Goal: Transaction & Acquisition: Purchase product/service

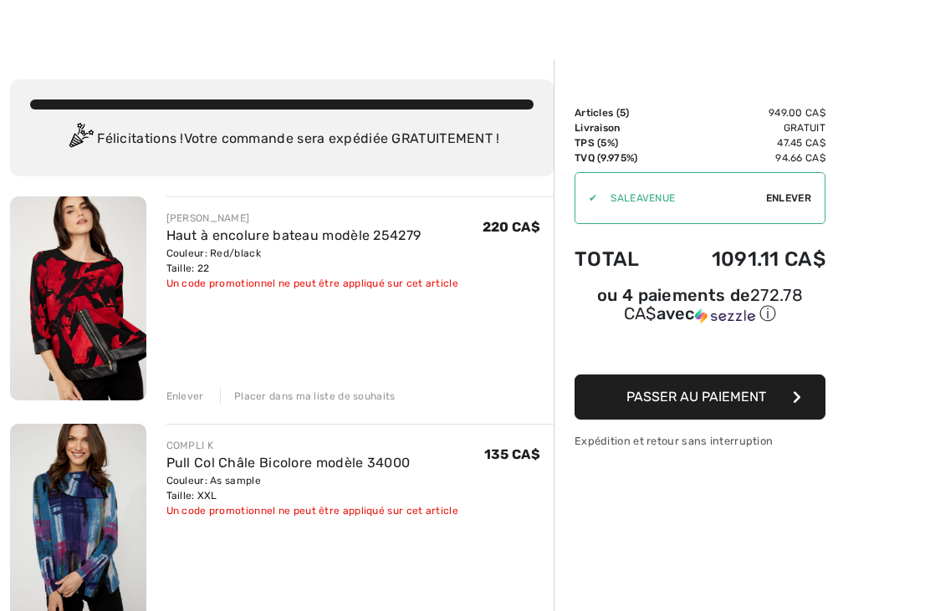
scroll to position [24, 0]
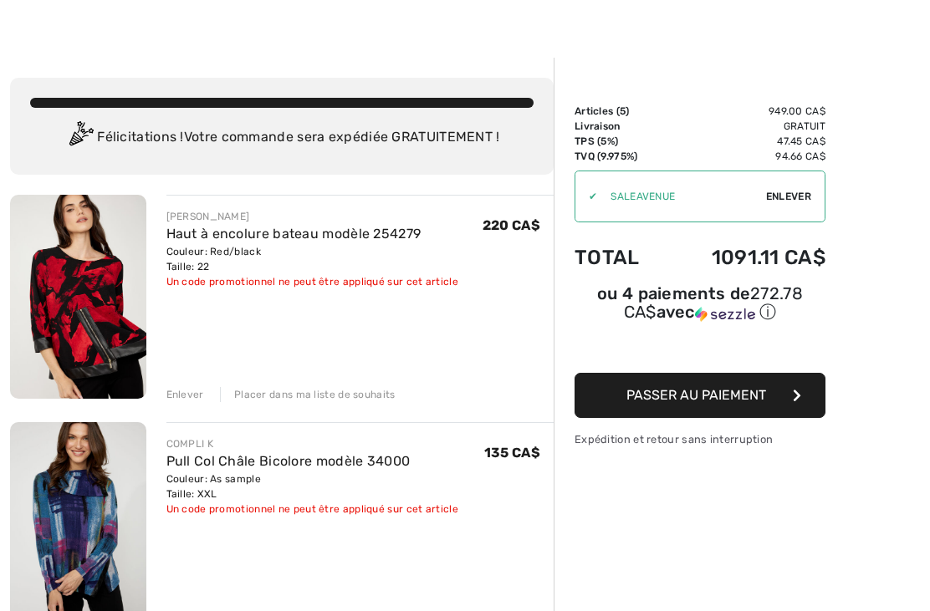
click at [99, 324] on img at bounding box center [78, 297] width 136 height 204
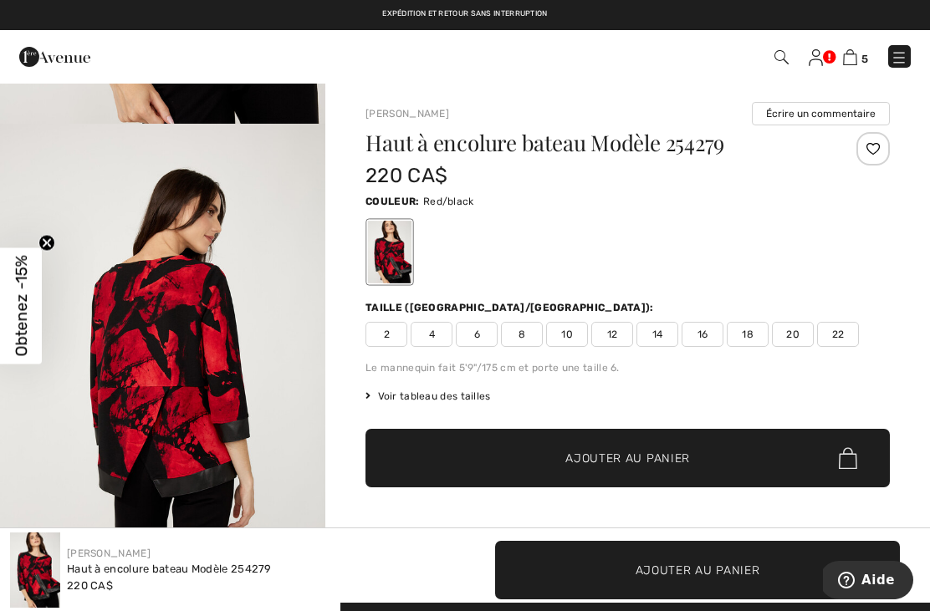
click at [571, 367] on div "Le mannequin fait 5'9"/175 cm et porte une taille 6." at bounding box center [627, 367] width 524 height 15
click at [45, 59] on img at bounding box center [54, 56] width 71 height 33
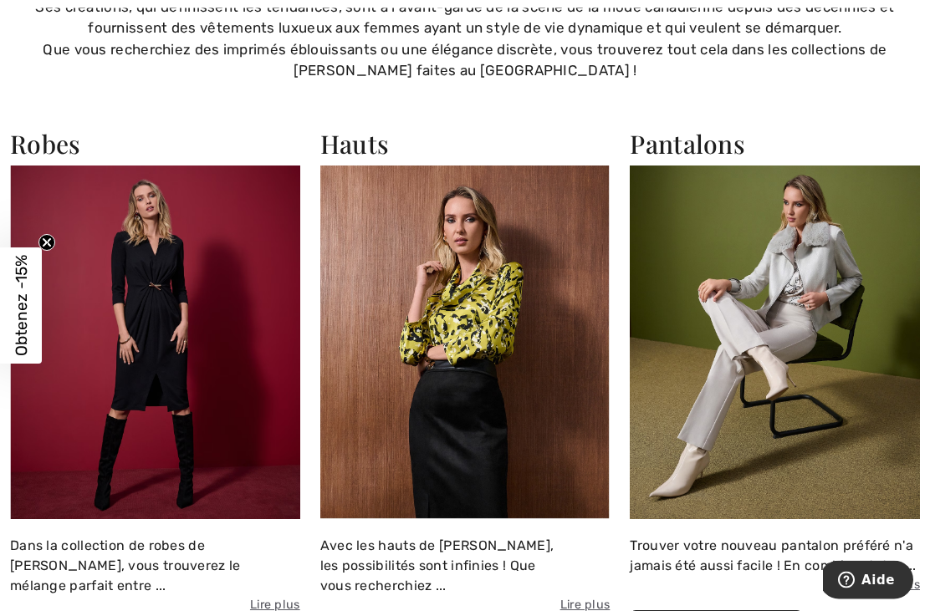
scroll to position [1225, 0]
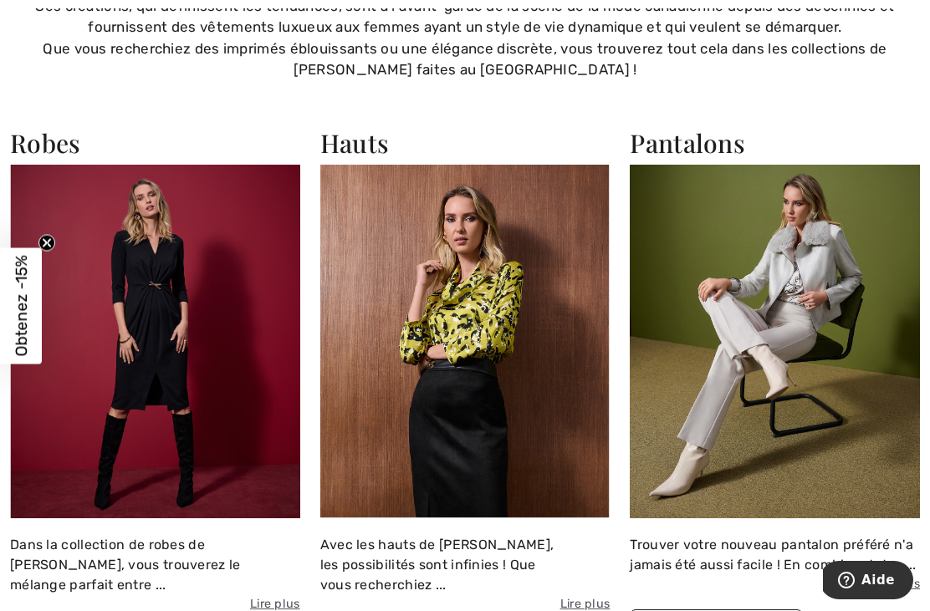
click at [485, 353] on img at bounding box center [465, 342] width 290 height 354
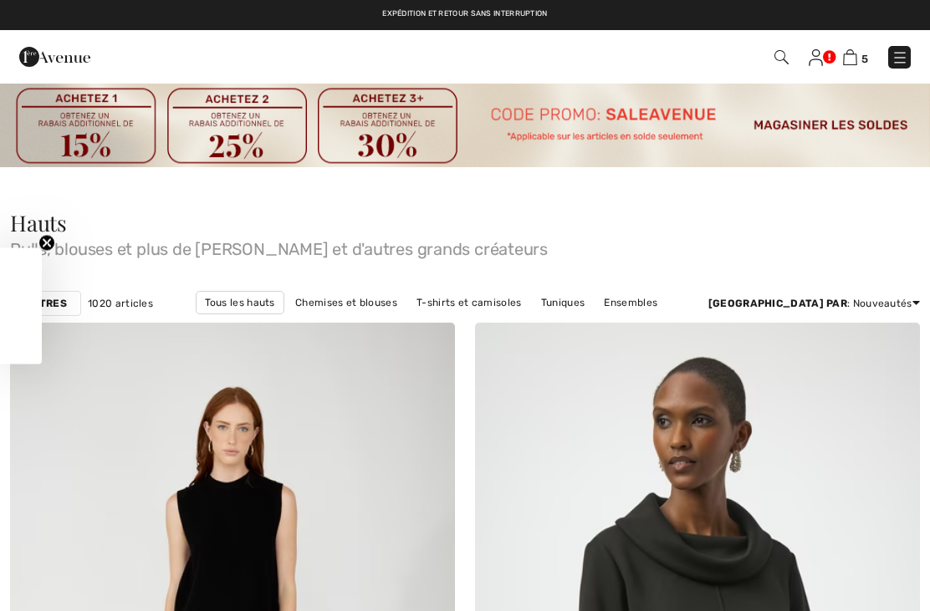
checkbox input "true"
click at [41, 307] on div "Obtenez -15% Close teaser" at bounding box center [21, 306] width 42 height 116
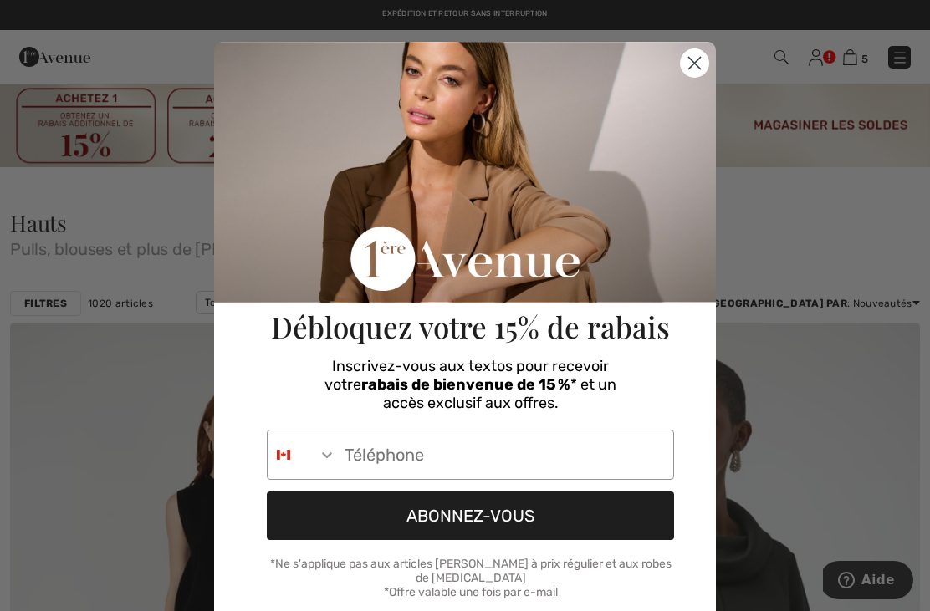
click at [691, 58] on circle "Close dialog" at bounding box center [695, 63] width 28 height 28
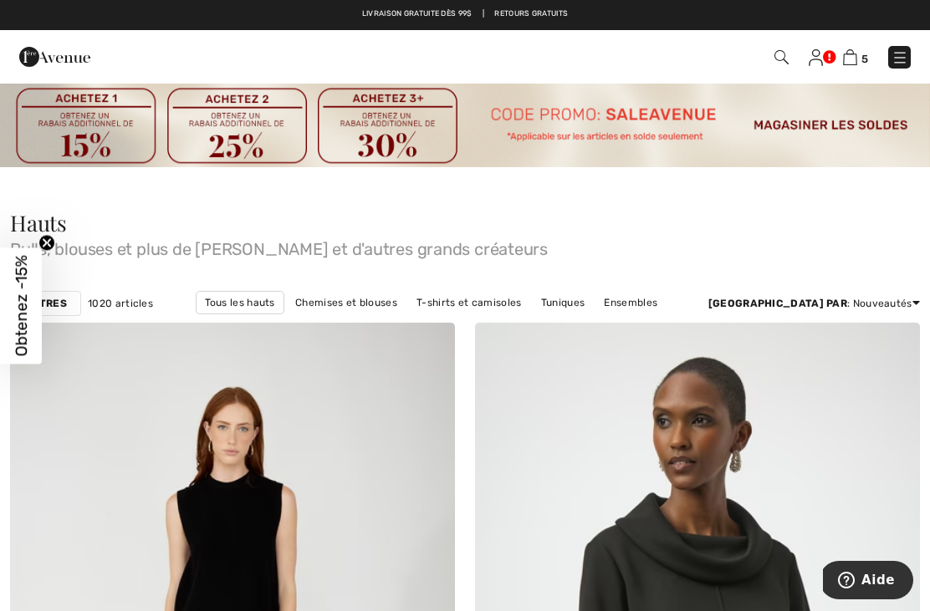
click at [69, 299] on div "Filtres" at bounding box center [45, 303] width 71 height 25
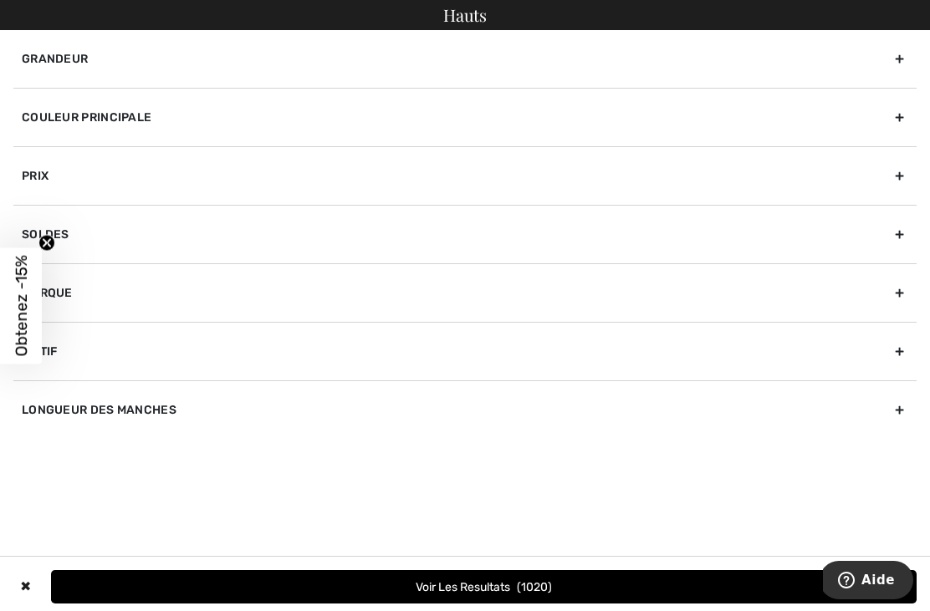
click at [353, 54] on div "Grandeur" at bounding box center [464, 59] width 903 height 58
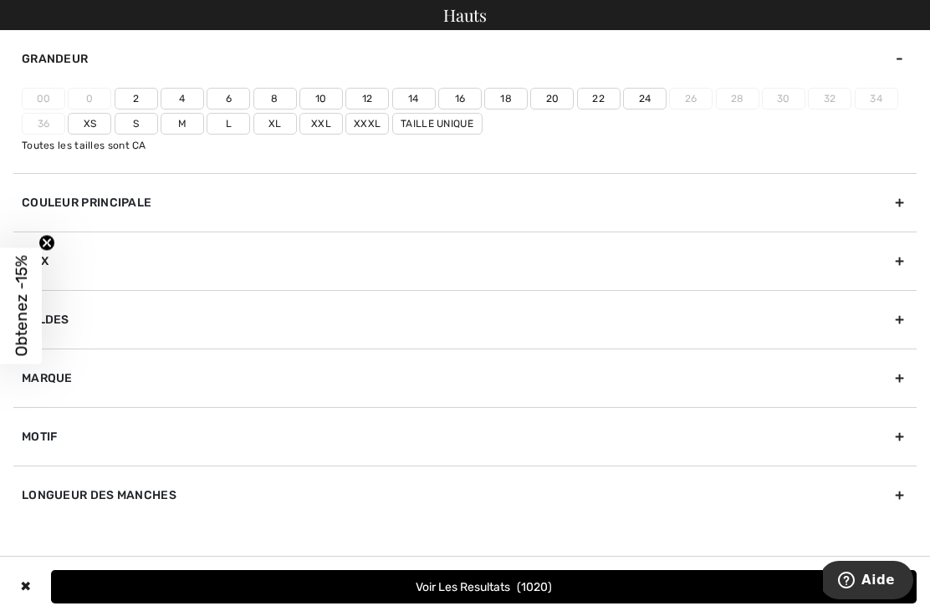
click at [595, 92] on label "22" at bounding box center [598, 99] width 43 height 22
click at [0, 0] on input"] "22" at bounding box center [0, 0] width 0 height 0
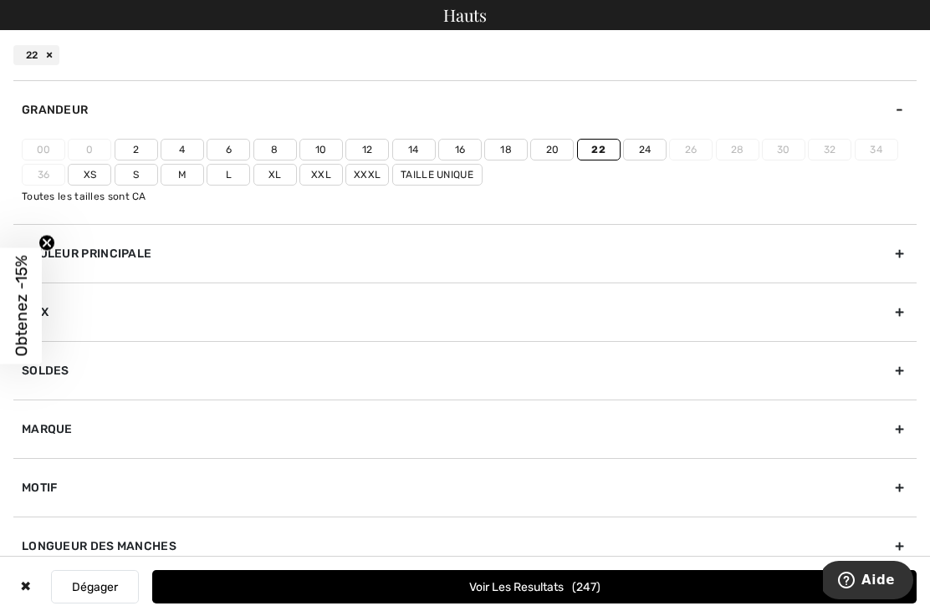
click at [559, 148] on label "20" at bounding box center [551, 150] width 43 height 22
click at [0, 0] on input"] "20" at bounding box center [0, 0] width 0 height 0
click at [318, 183] on label "Xxl" at bounding box center [320, 175] width 43 height 22
click at [0, 0] on input"] "Xxl" at bounding box center [0, 0] width 0 height 0
click at [458, 579] on button "Voir les resultats 408" at bounding box center [534, 586] width 764 height 33
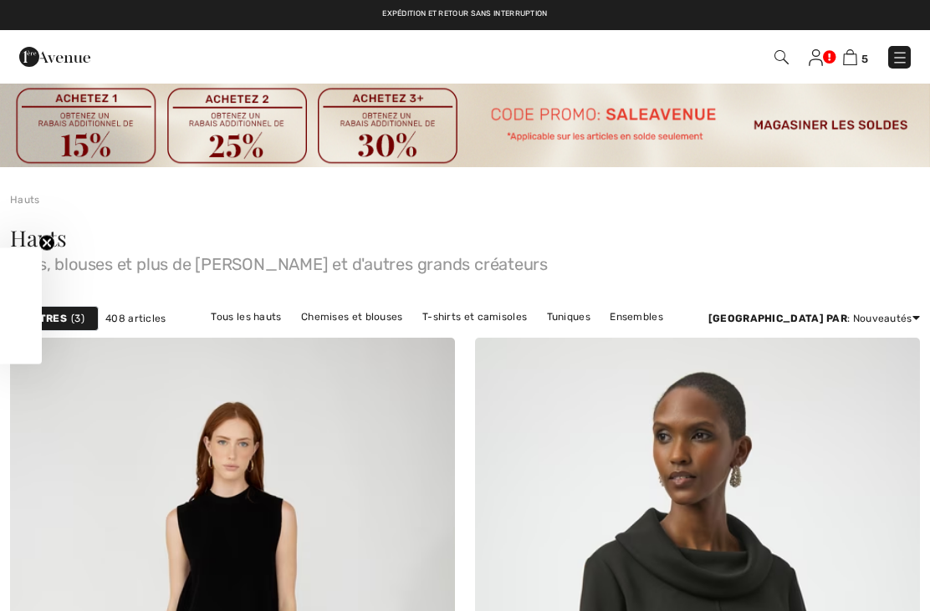
checkbox input "true"
click at [355, 328] on link "[PERSON_NAME] Hauts" at bounding box center [288, 339] width 133 height 22
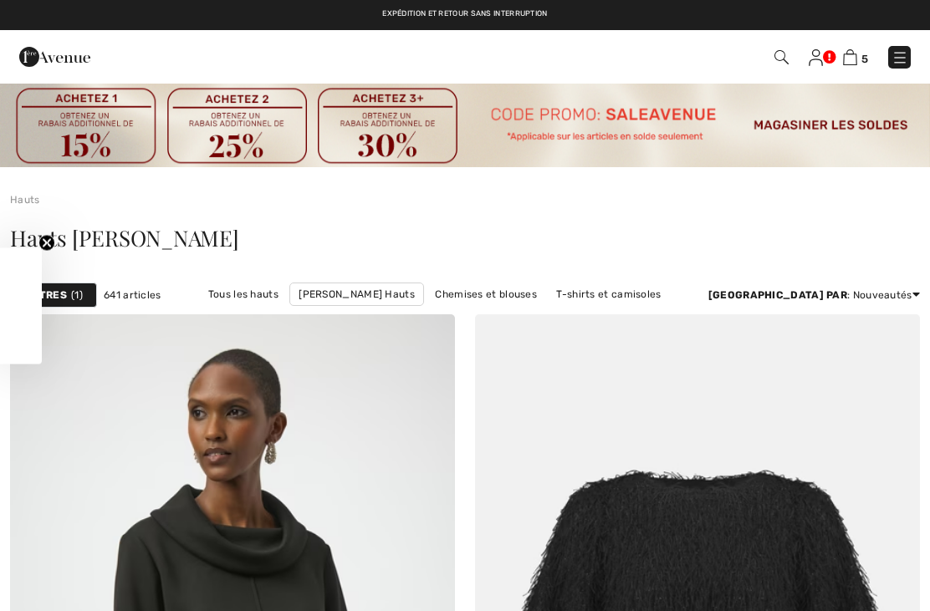
checkbox input "true"
click at [232, 288] on link "Tous les hauts" at bounding box center [243, 294] width 87 height 22
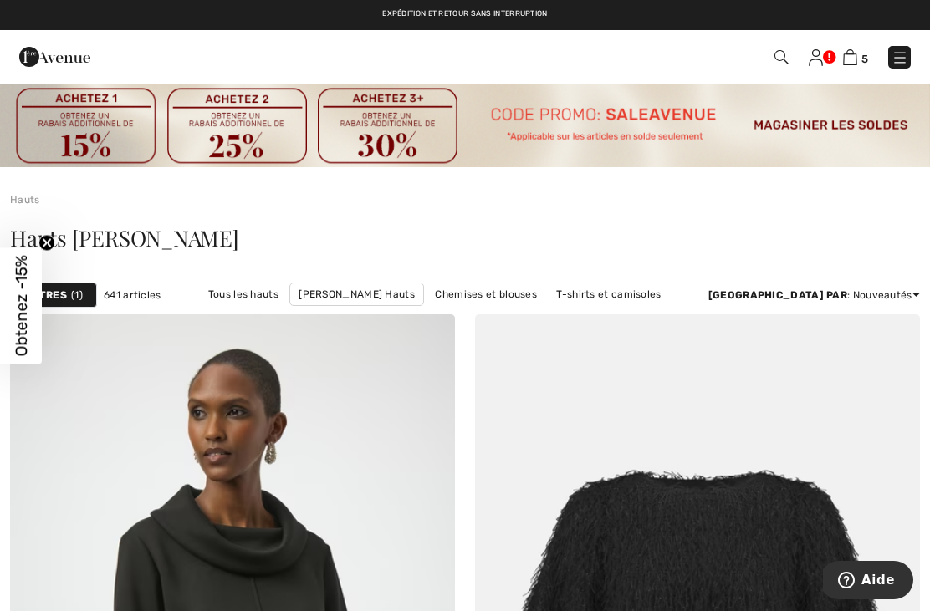
click at [222, 301] on link "Tous les hauts" at bounding box center [243, 294] width 87 height 22
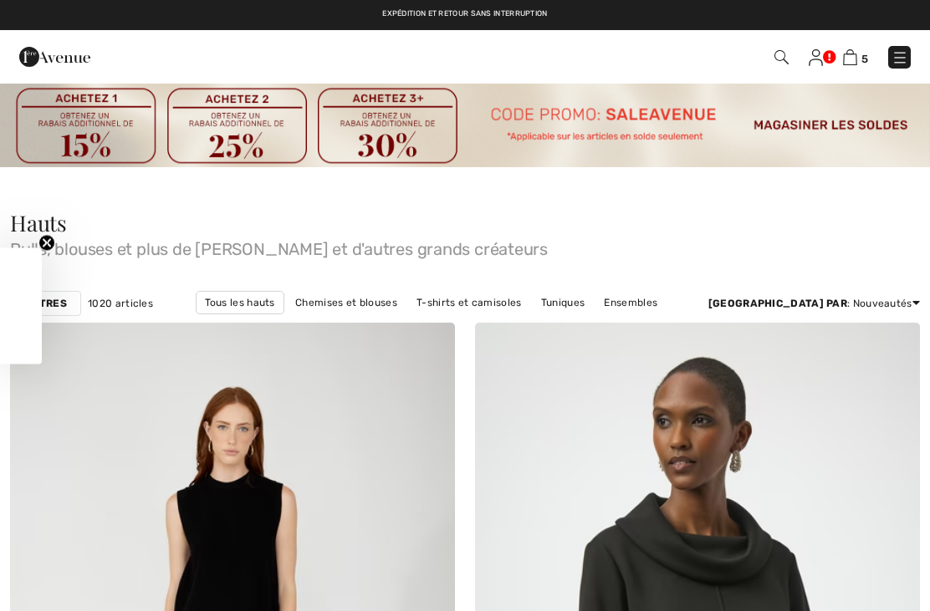
checkbox input "true"
click at [59, 304] on strong "Filtres" at bounding box center [45, 303] width 43 height 15
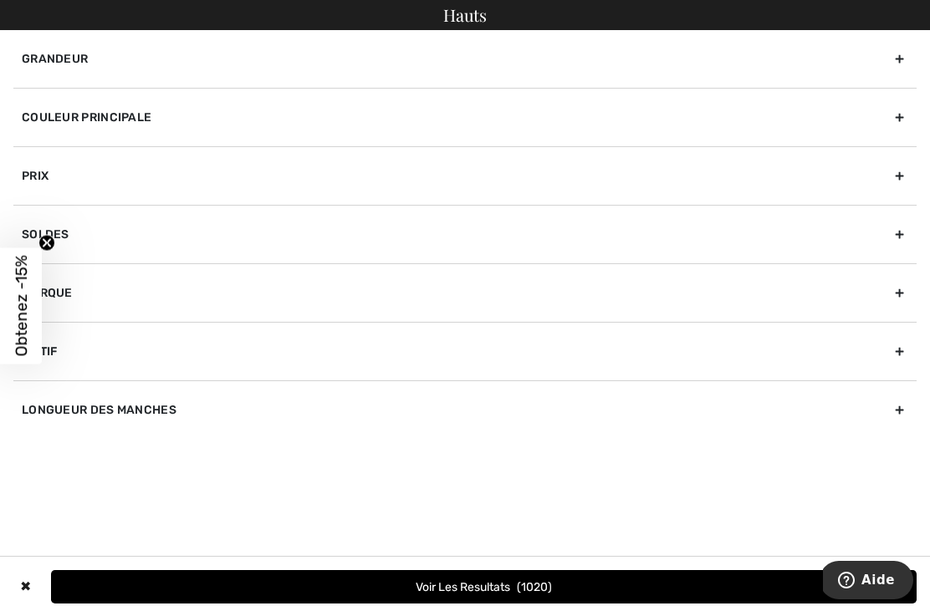
click at [134, 67] on div "Grandeur" at bounding box center [464, 59] width 903 height 58
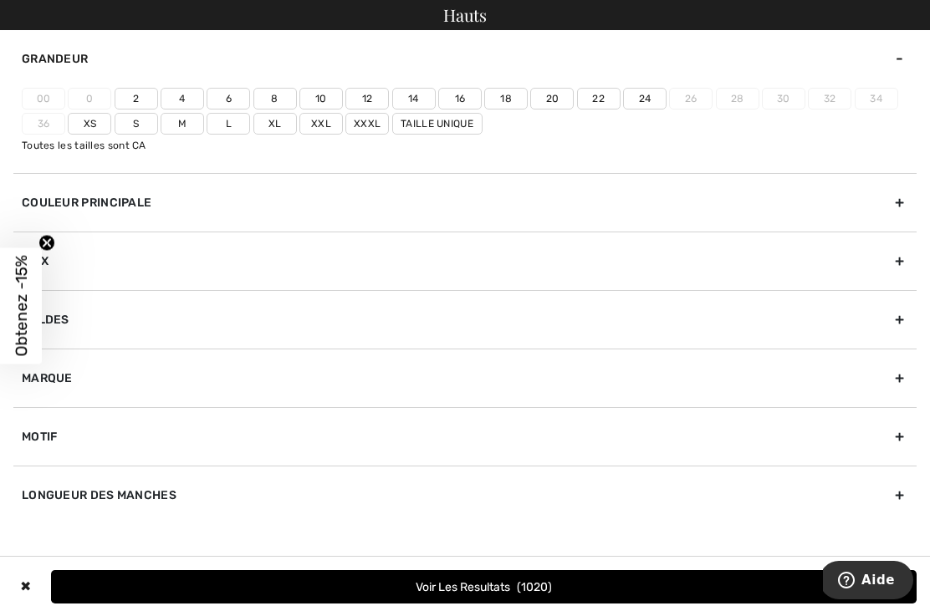
click at [600, 91] on label "22" at bounding box center [598, 99] width 43 height 22
click at [0, 0] on input"] "22" at bounding box center [0, 0] width 0 height 0
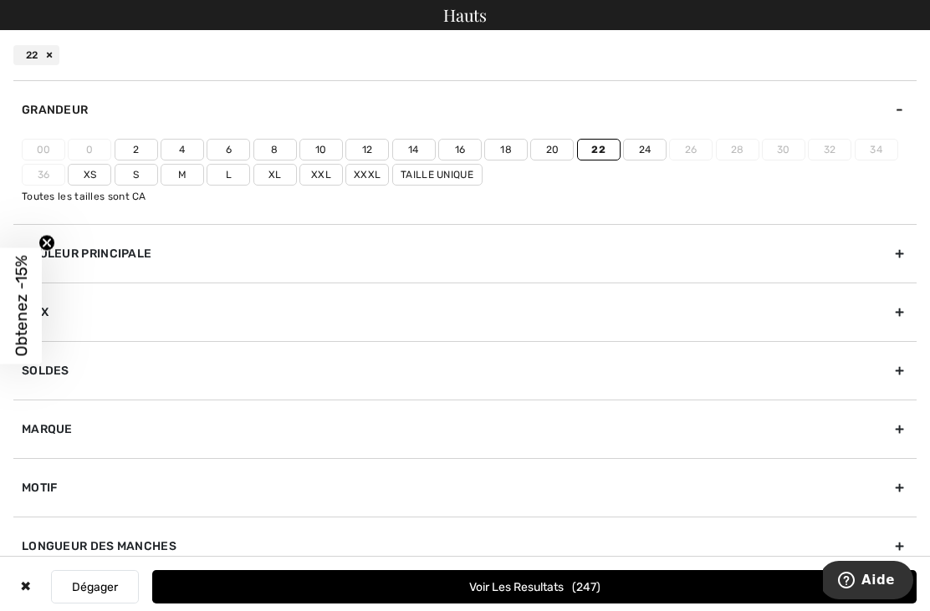
click at [319, 178] on label "Xxl" at bounding box center [320, 175] width 43 height 22
click at [0, 0] on input"] "Xxl" at bounding box center [0, 0] width 0 height 0
click at [441, 574] on button "Voir les resultats 364" at bounding box center [534, 586] width 764 height 33
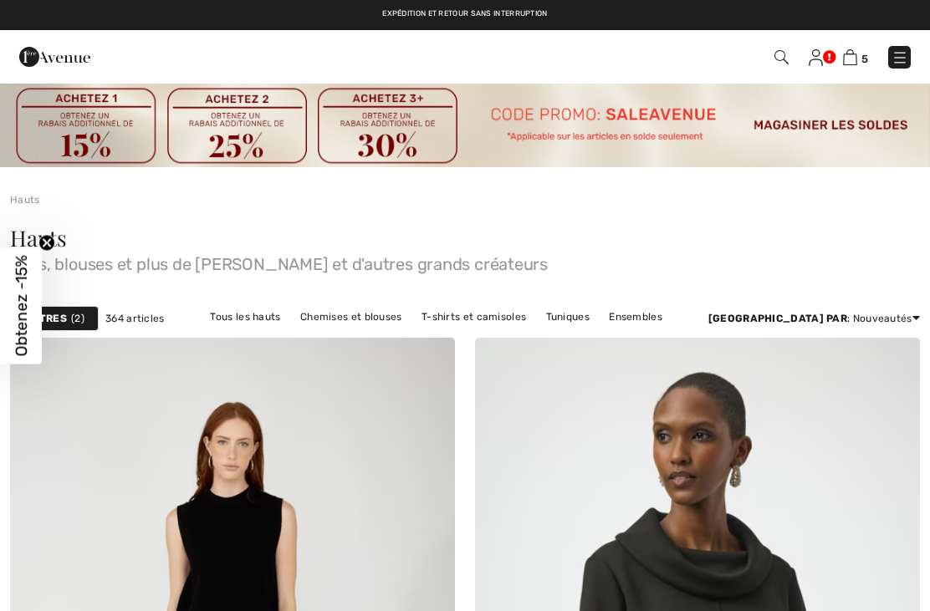
checkbox input "true"
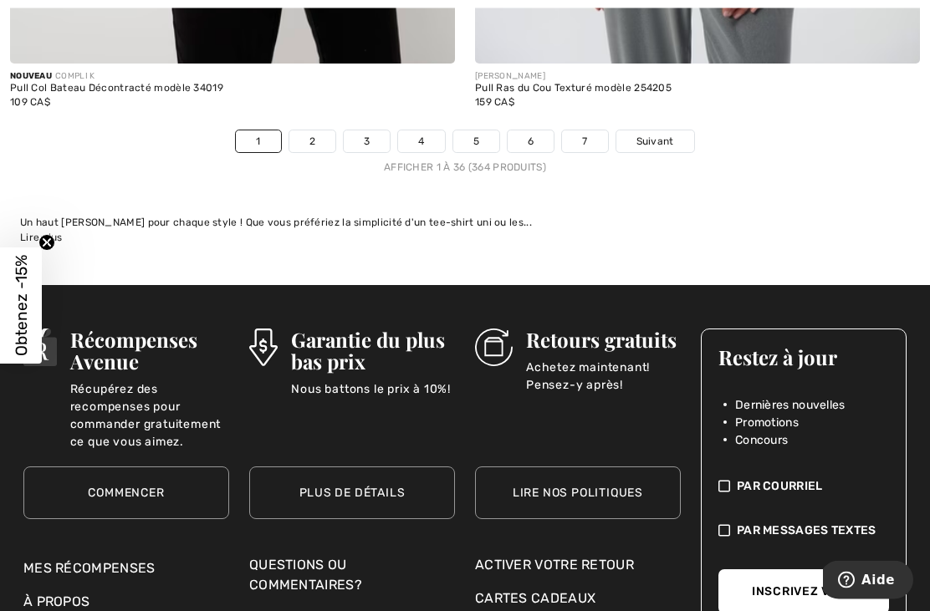
scroll to position [14151, 0]
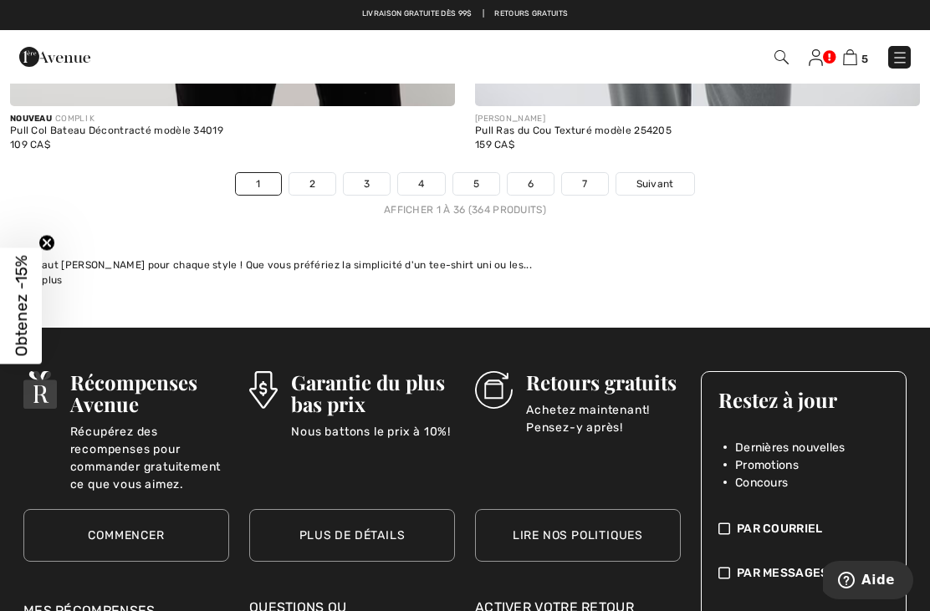
click at [651, 179] on span "Suivant" at bounding box center [655, 183] width 38 height 15
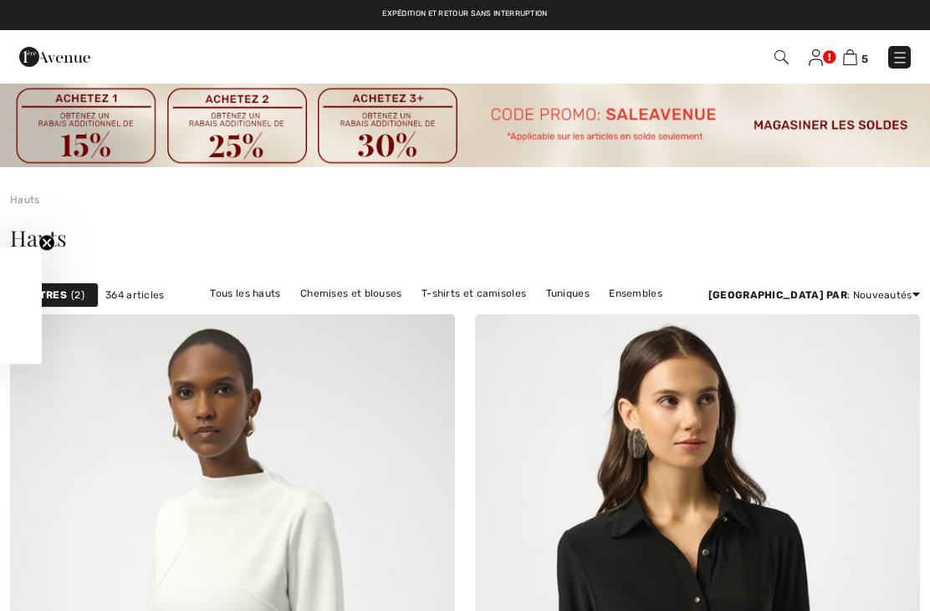
checkbox input "true"
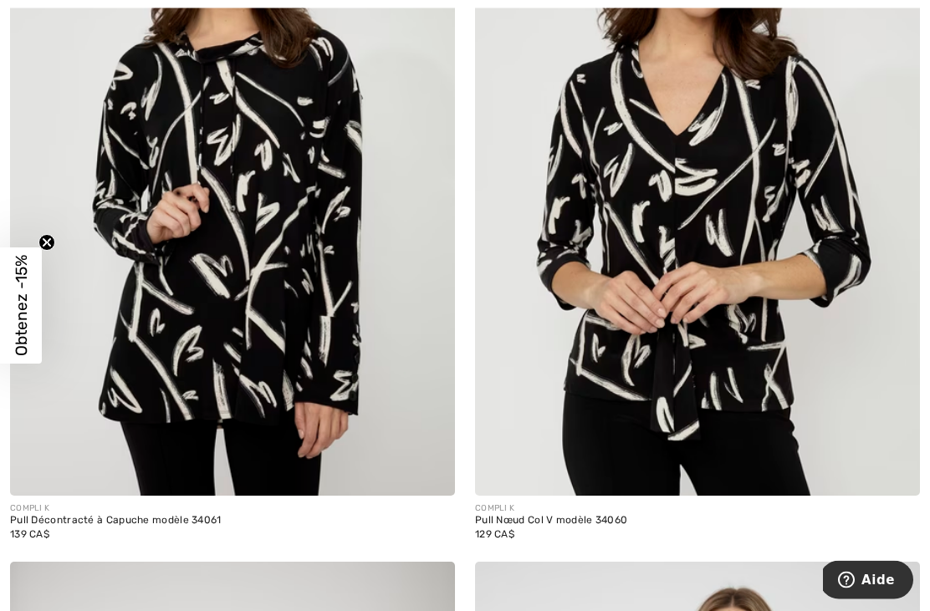
scroll to position [3501, 0]
click at [405, 436] on div at bounding box center [419, 460] width 69 height 69
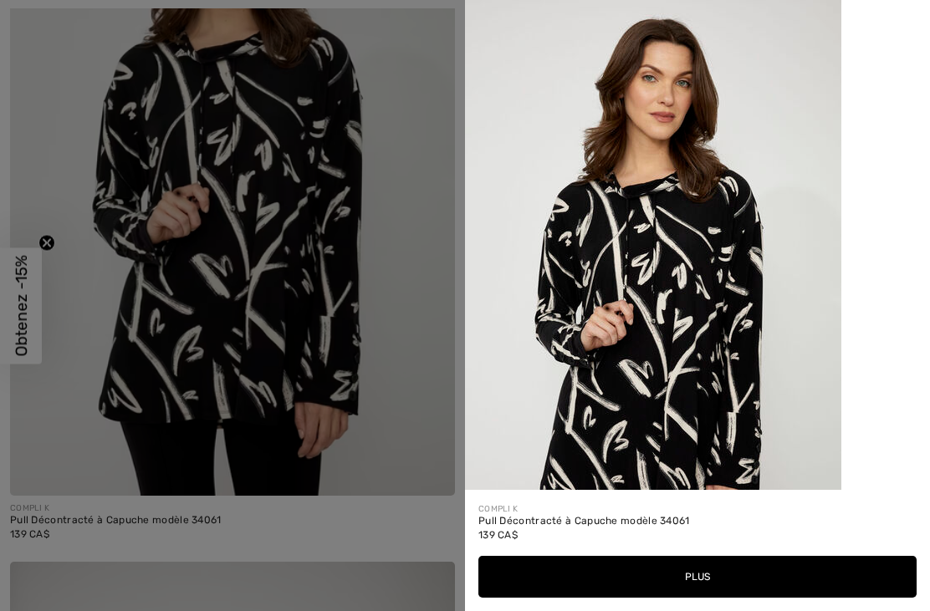
click at [701, 598] on button "Plus" at bounding box center [697, 577] width 438 height 42
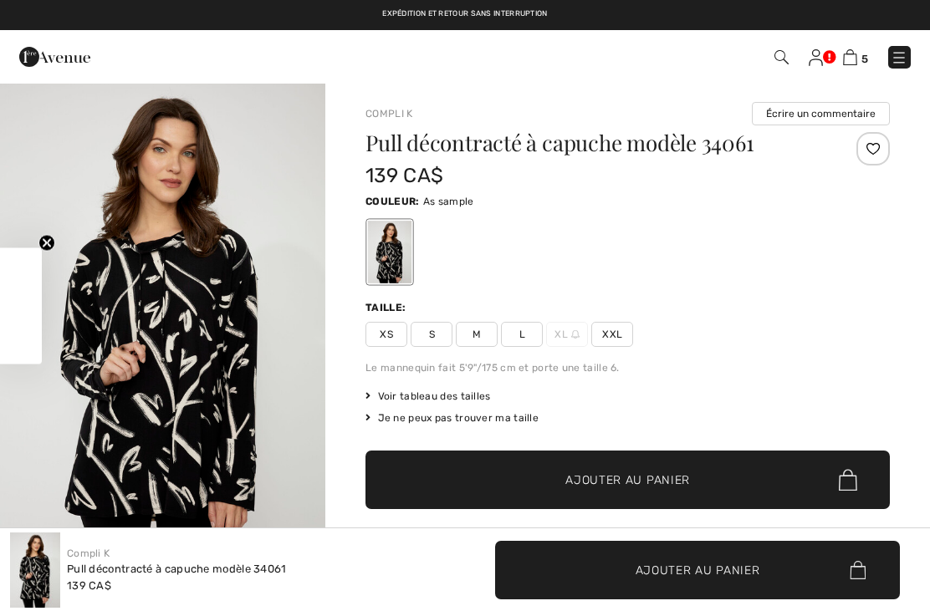
checkbox input "true"
click at [615, 333] on span "XXL" at bounding box center [612, 334] width 42 height 25
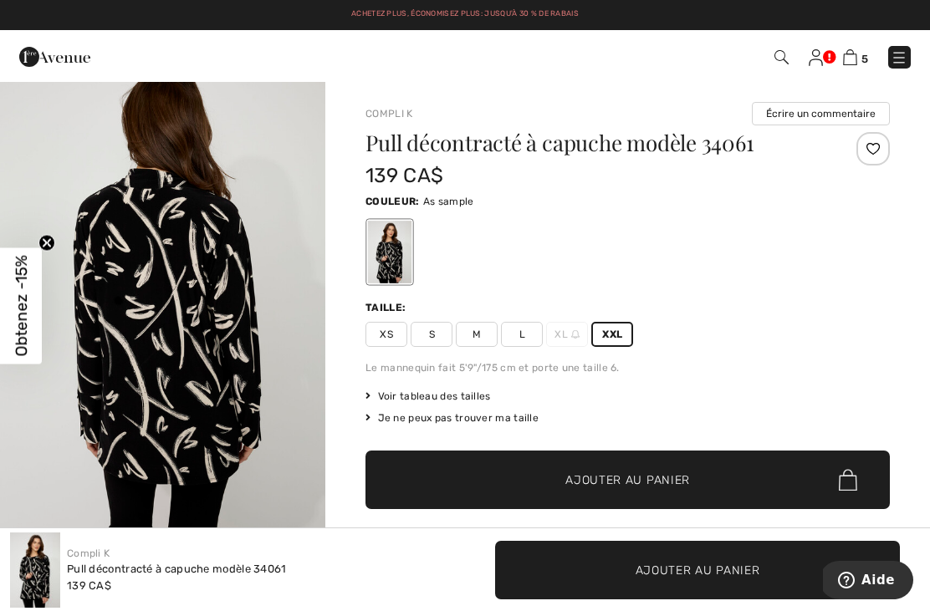
scroll to position [1596, 0]
click at [628, 470] on span "✔ Ajouté au panier Ajouter au panier" at bounding box center [627, 480] width 524 height 59
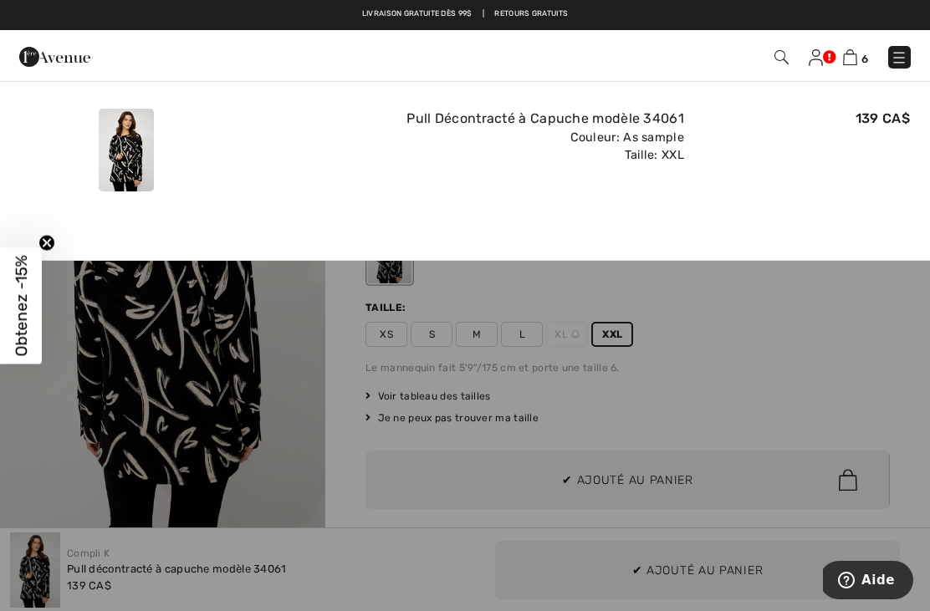
scroll to position [0, 0]
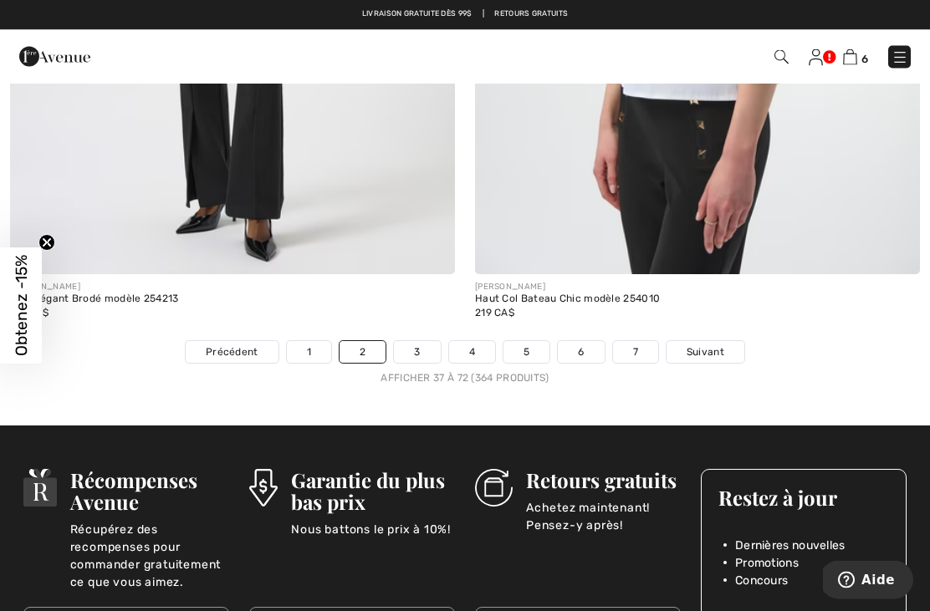
scroll to position [13719, 0]
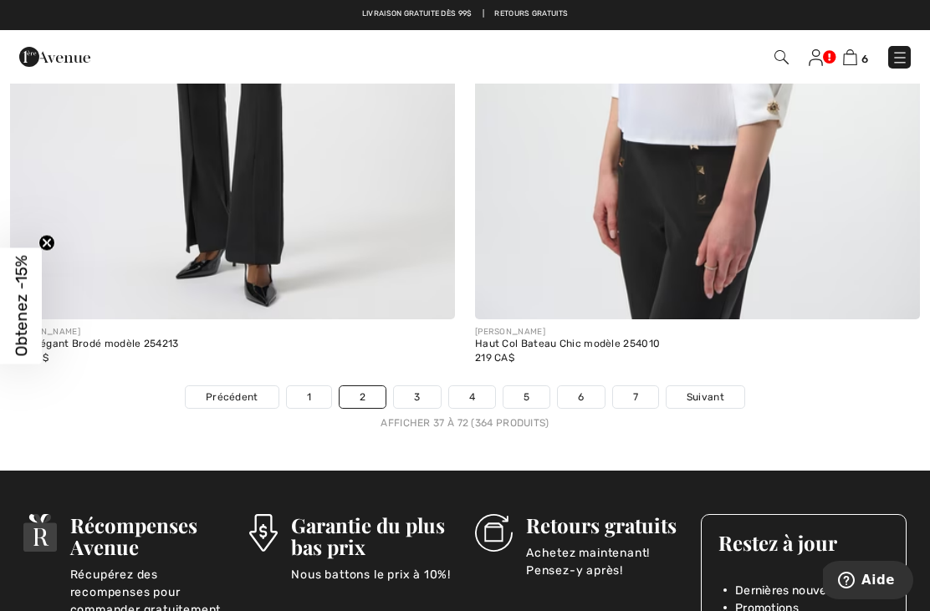
click at [703, 390] on span "Suivant" at bounding box center [705, 397] width 38 height 15
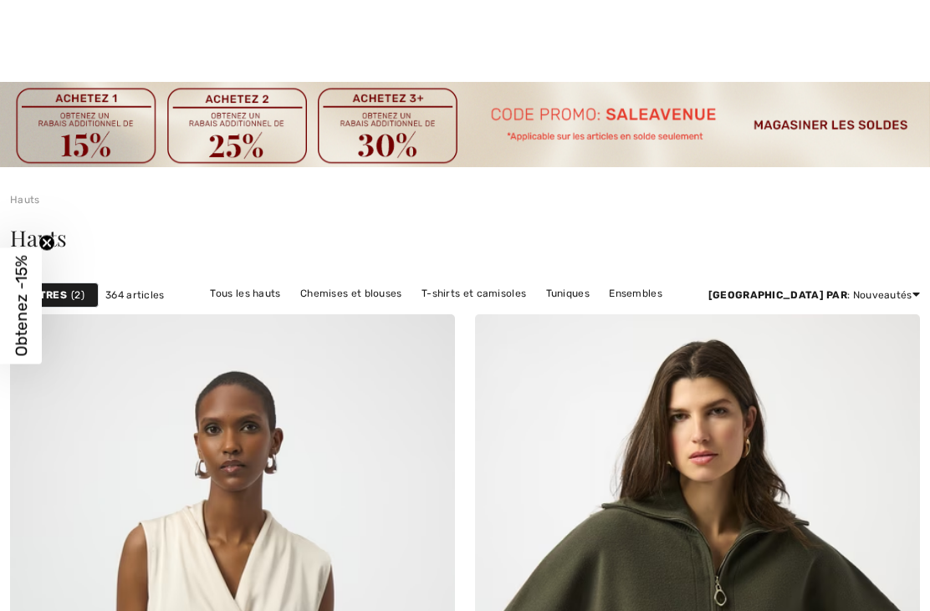
scroll to position [164, 0]
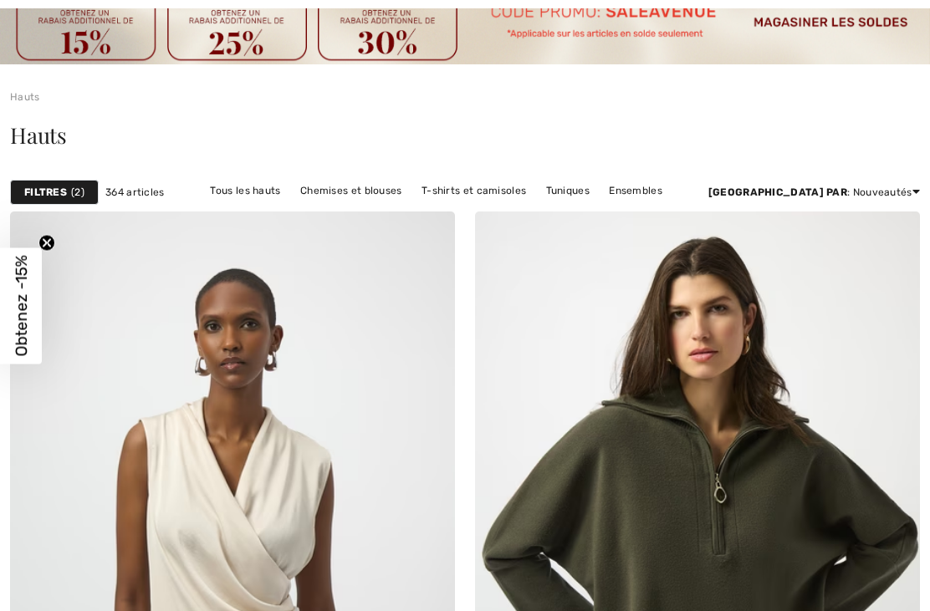
checkbox input "true"
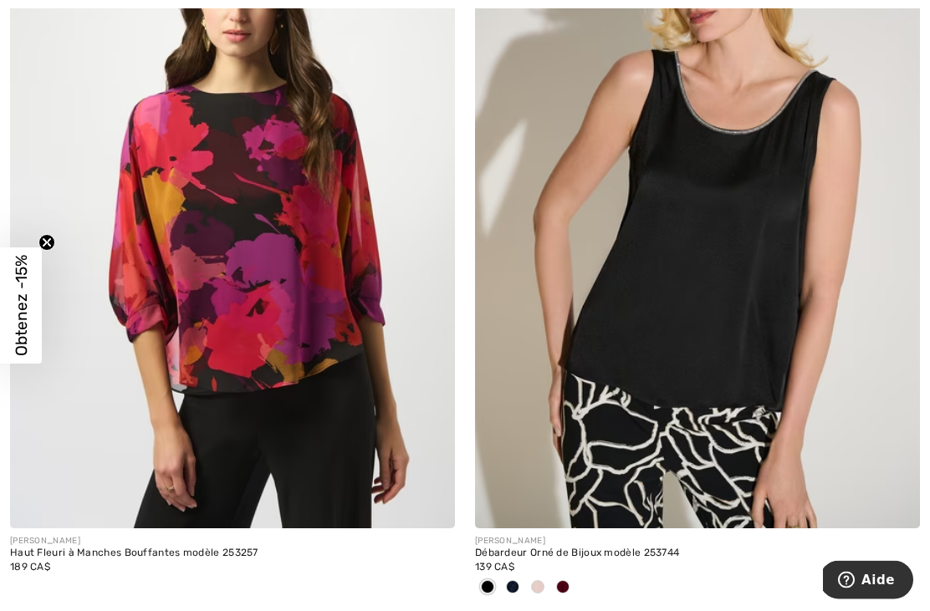
scroll to position [9982, 0]
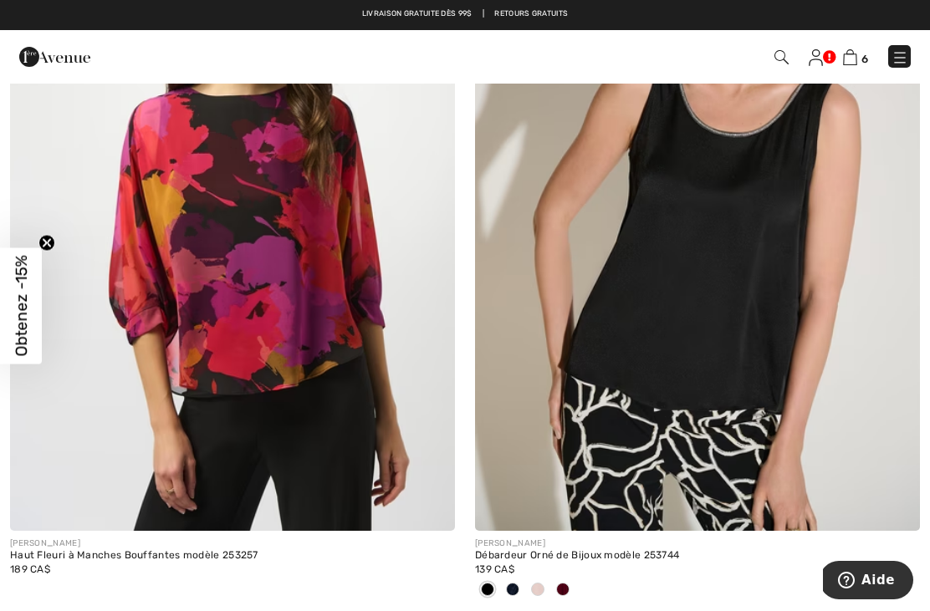
click at [896, 501] on img at bounding box center [894, 505] width 15 height 15
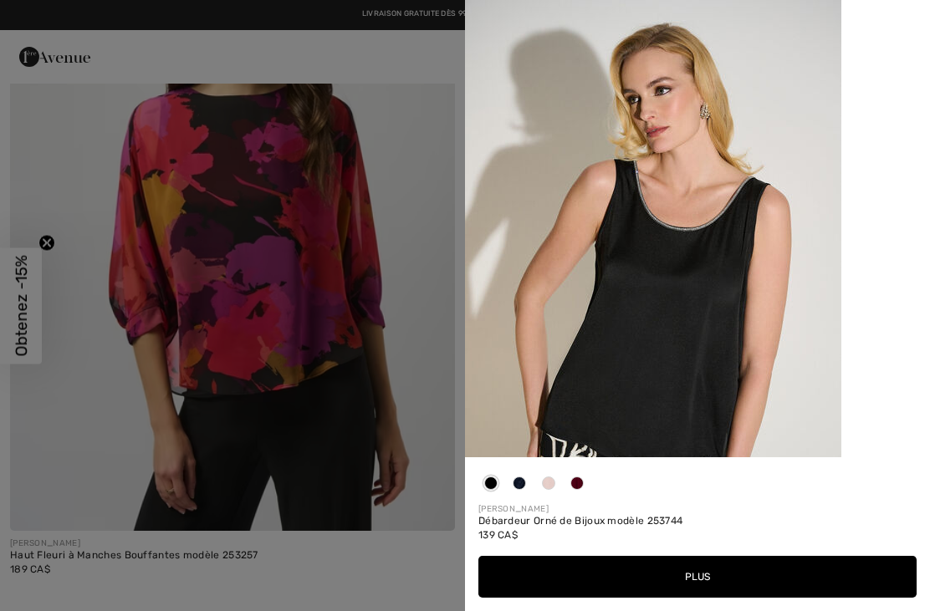
click at [701, 598] on button "Plus" at bounding box center [697, 577] width 438 height 42
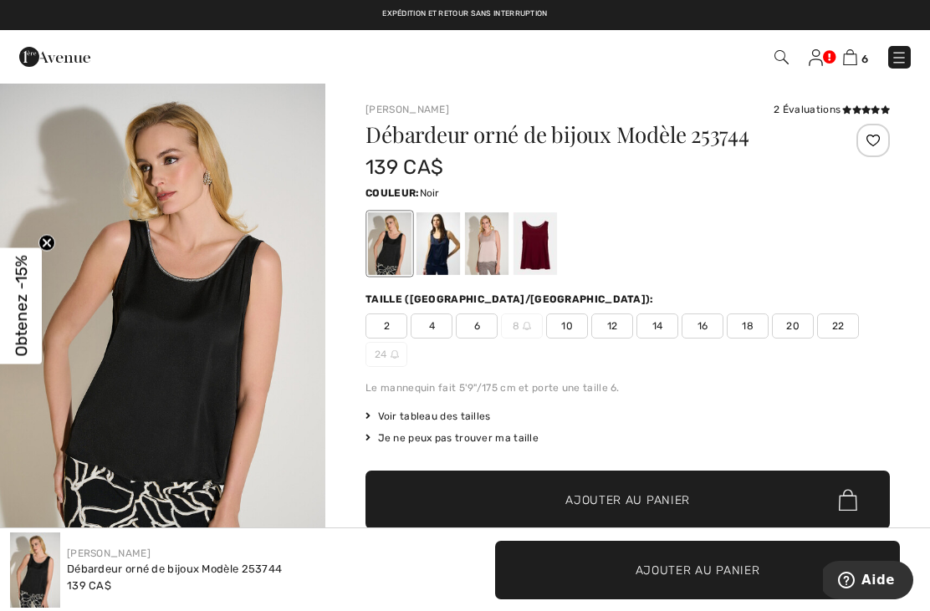
click at [843, 324] on span "22" at bounding box center [838, 326] width 42 height 25
click at [636, 498] on span "Ajouter au panier" at bounding box center [627, 501] width 125 height 18
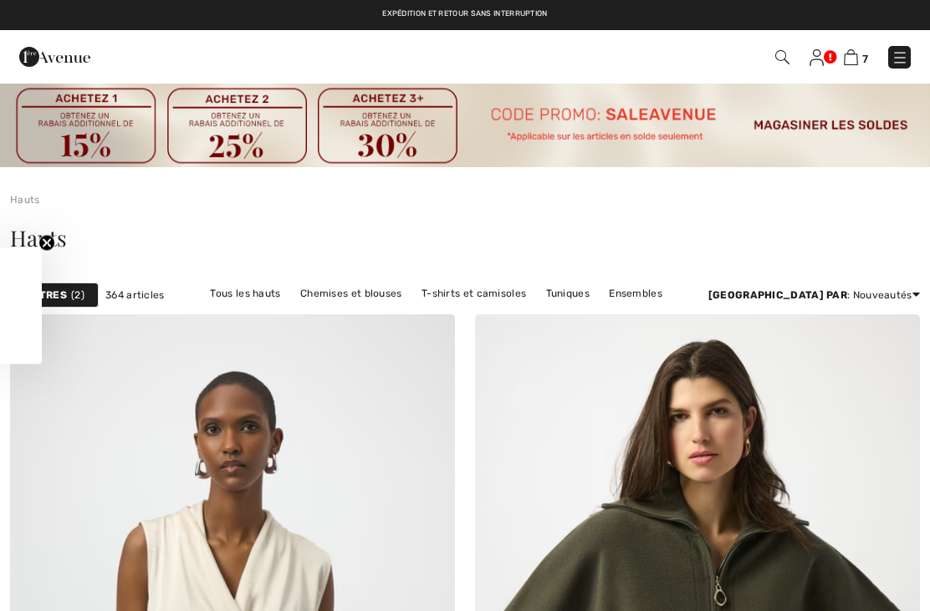
checkbox input "true"
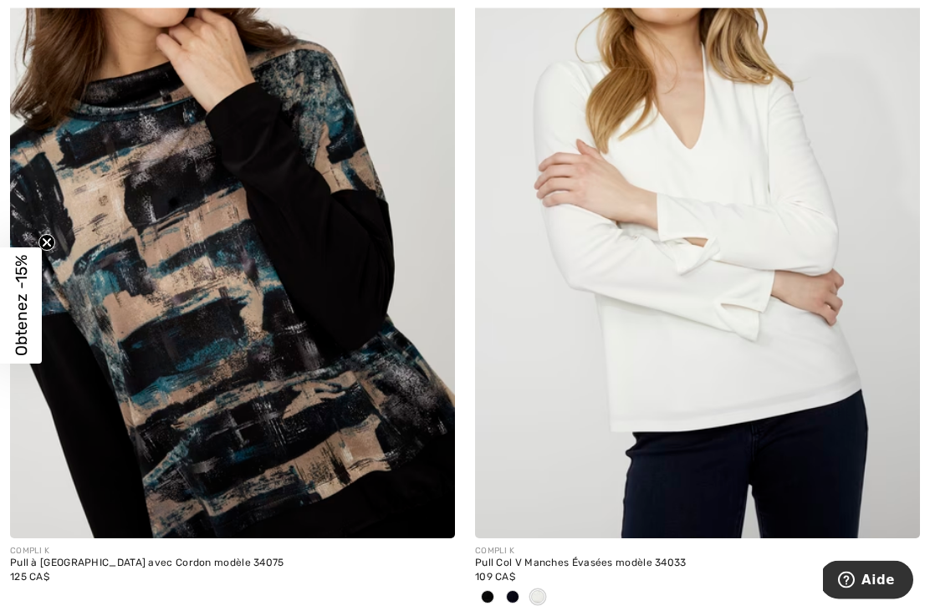
scroll to position [12832, 0]
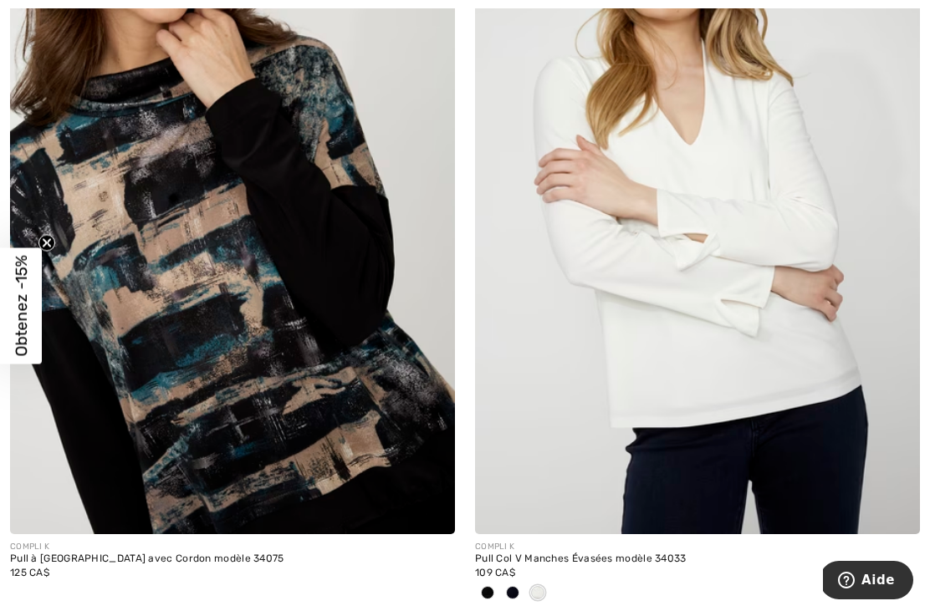
click at [416, 449] on img at bounding box center [232, 200] width 445 height 667
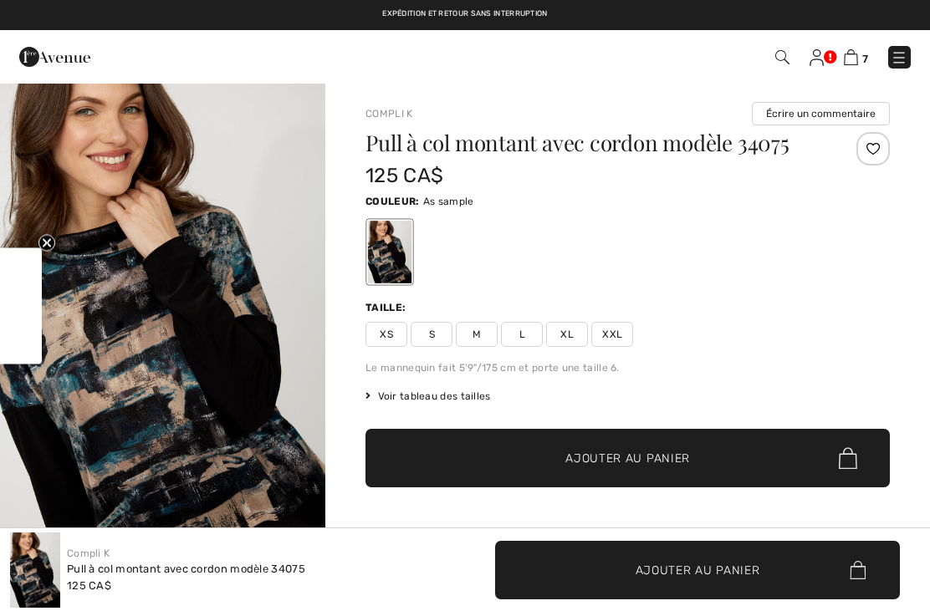
checkbox input "true"
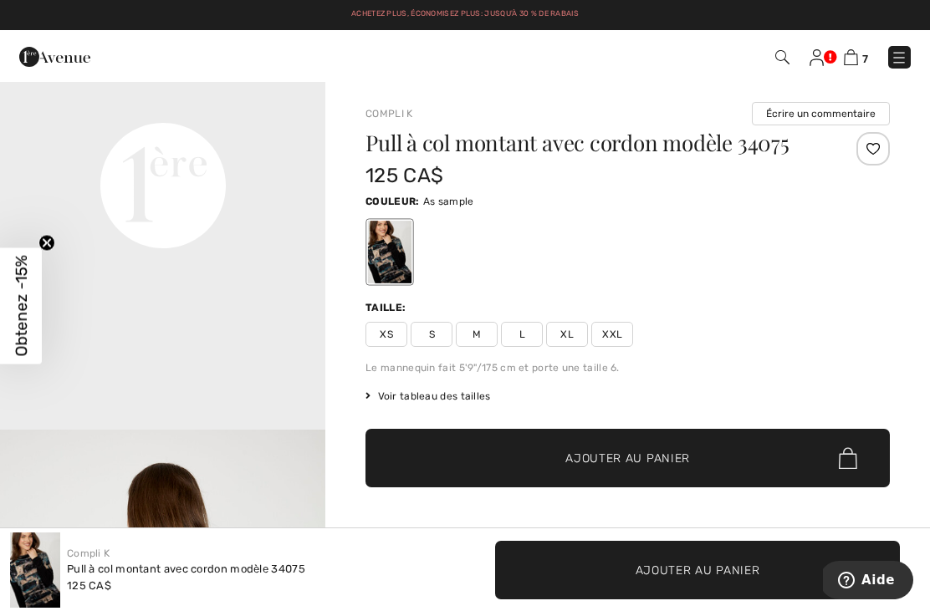
scroll to position [1117, 0]
click at [614, 339] on span "XXL" at bounding box center [612, 334] width 42 height 25
click at [612, 459] on span "Ajouter au panier" at bounding box center [627, 459] width 125 height 18
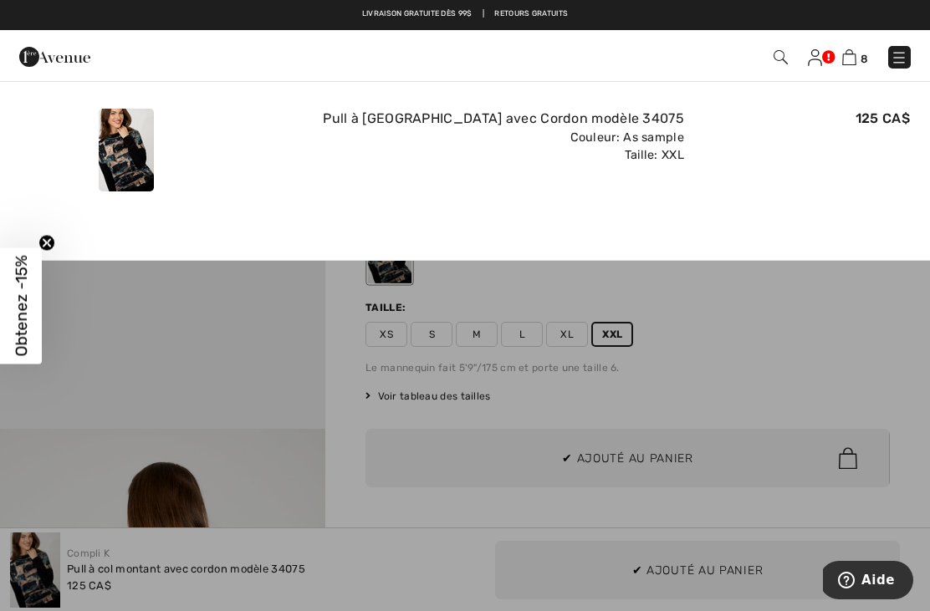
scroll to position [0, 0]
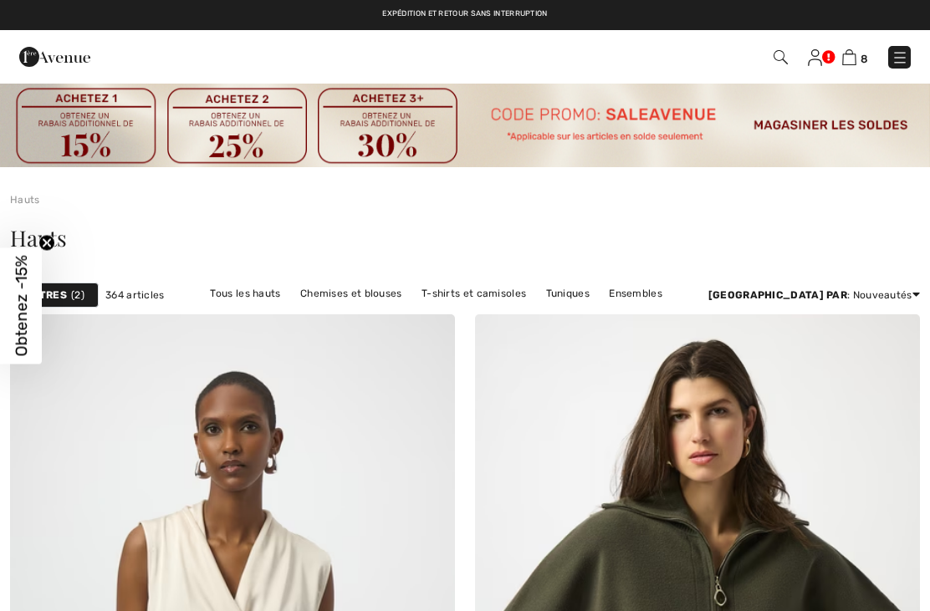
checkbox input "true"
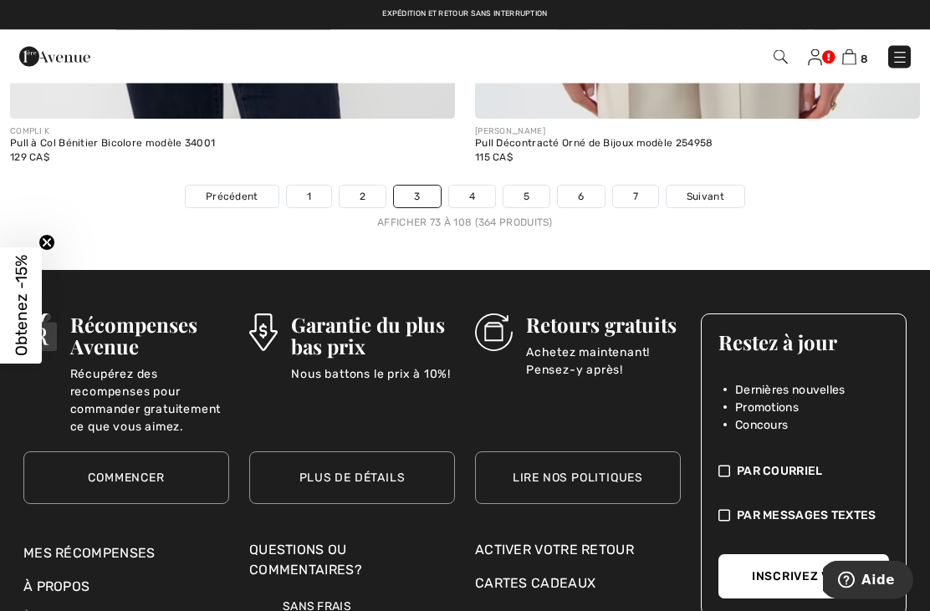
scroll to position [14167, 0]
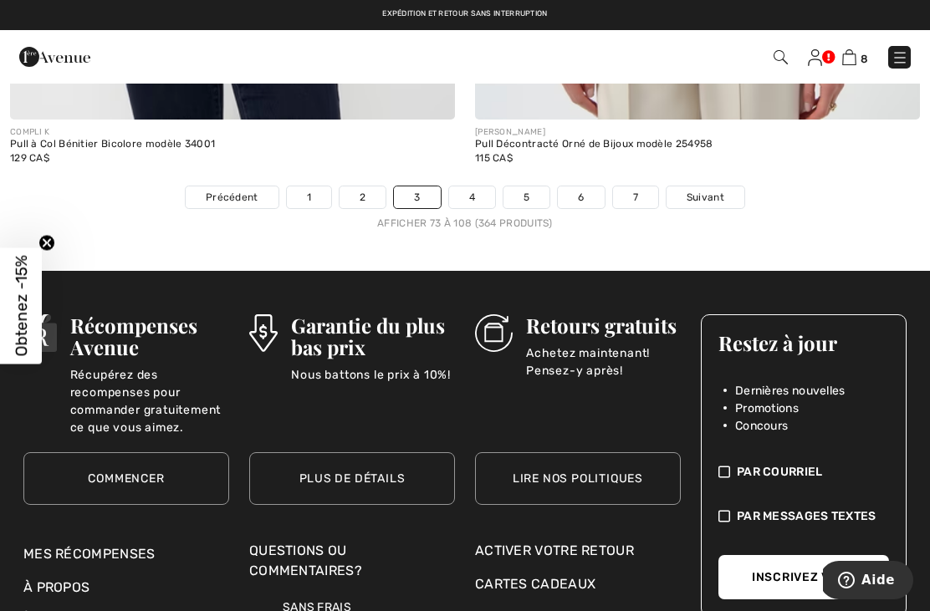
click at [707, 190] on span "Suivant" at bounding box center [705, 197] width 38 height 15
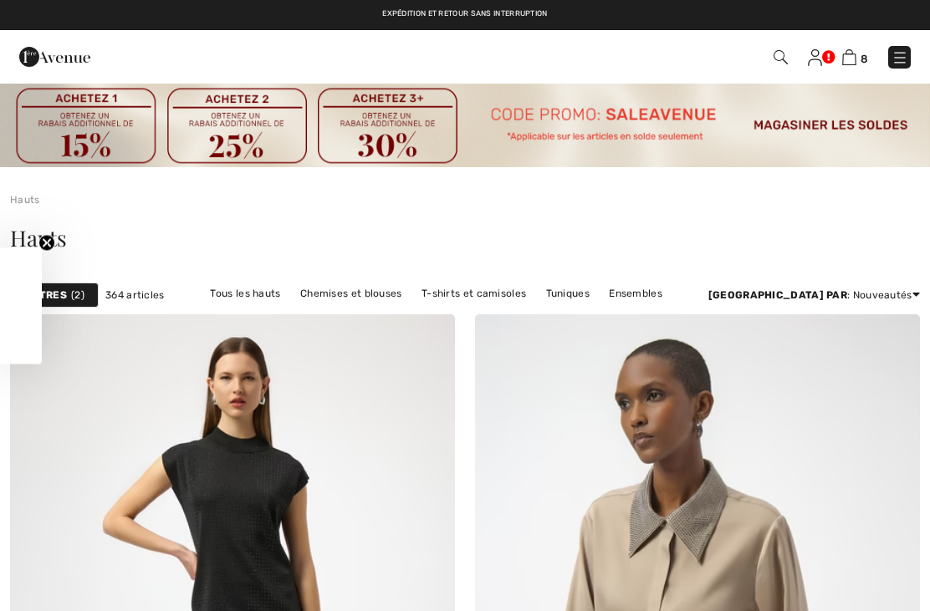
checkbox input "true"
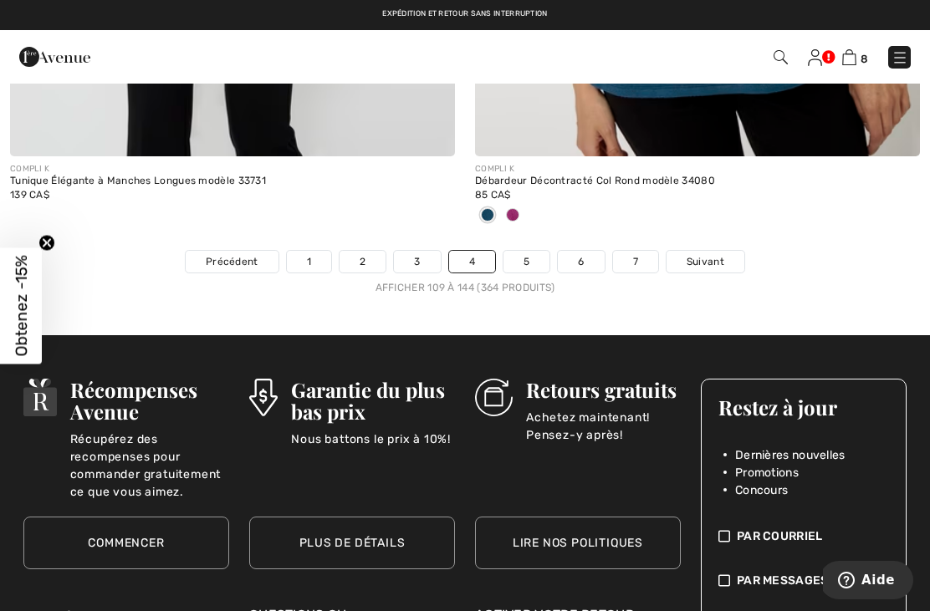
scroll to position [13956, 0]
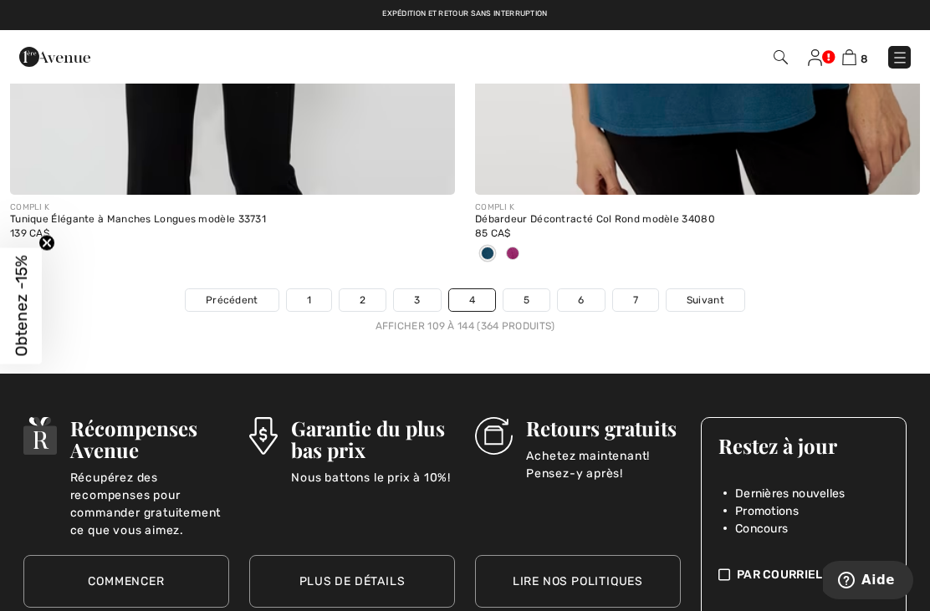
click at [699, 293] on span "Suivant" at bounding box center [705, 300] width 38 height 15
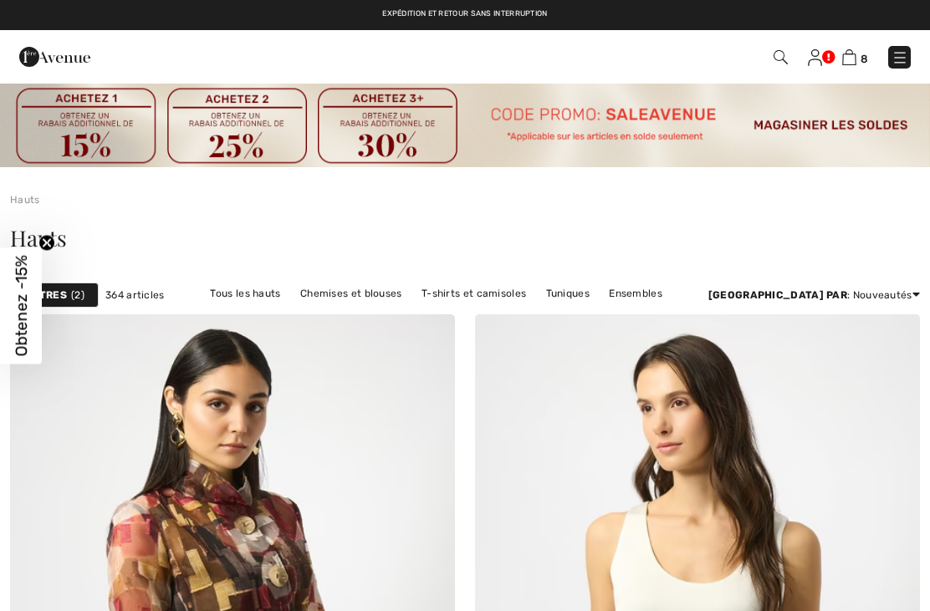
checkbox input "true"
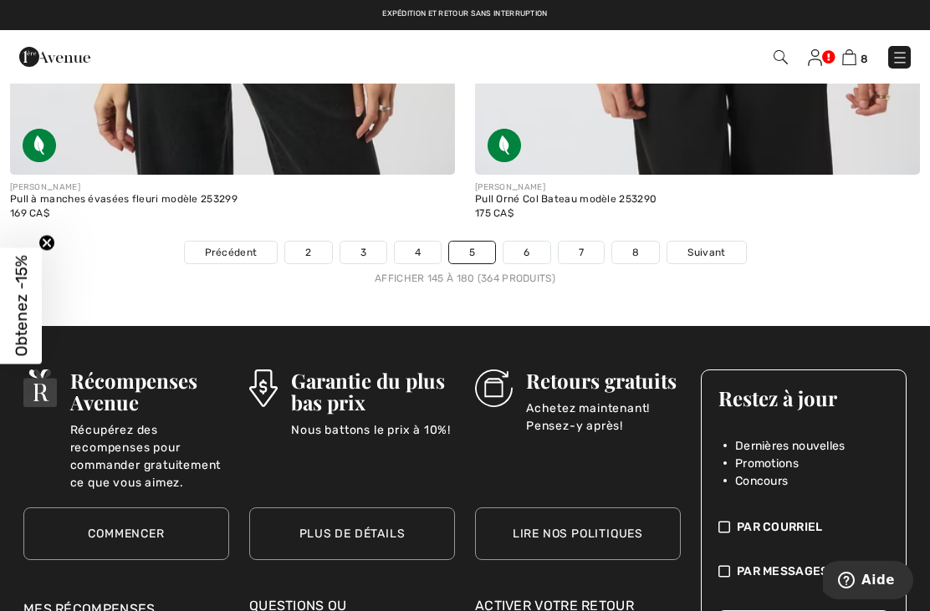
scroll to position [13719, 0]
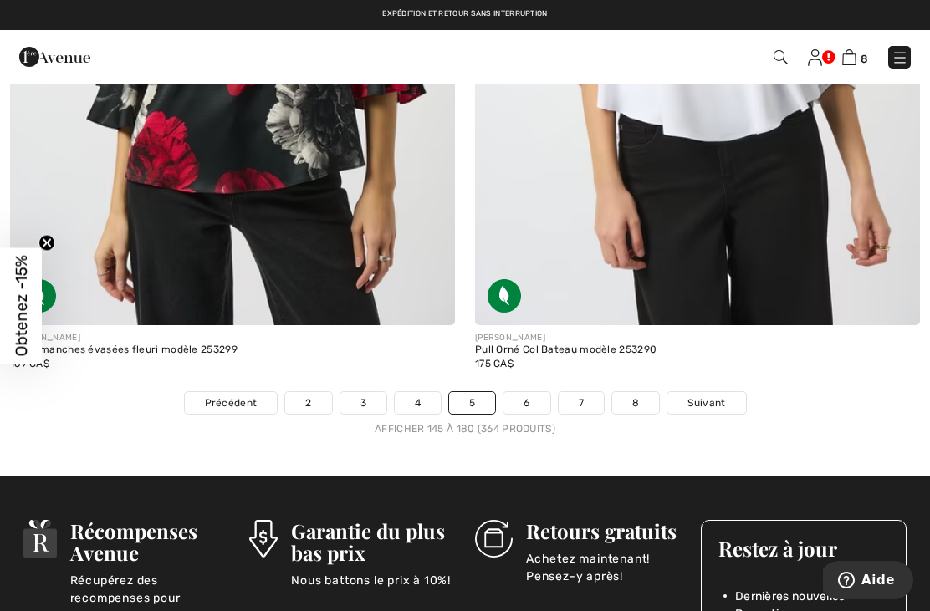
click at [704, 395] on span "Suivant" at bounding box center [706, 402] width 38 height 15
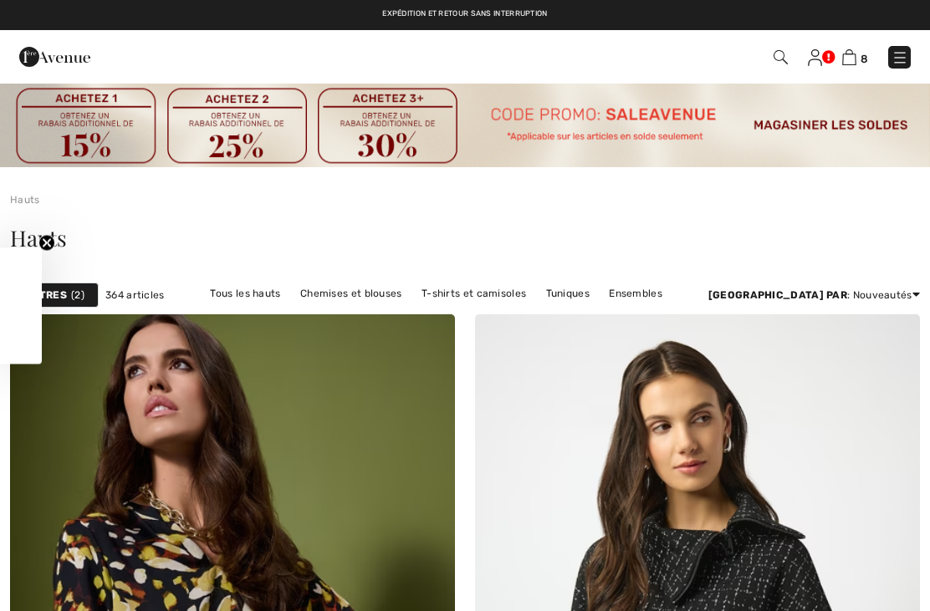
checkbox input "true"
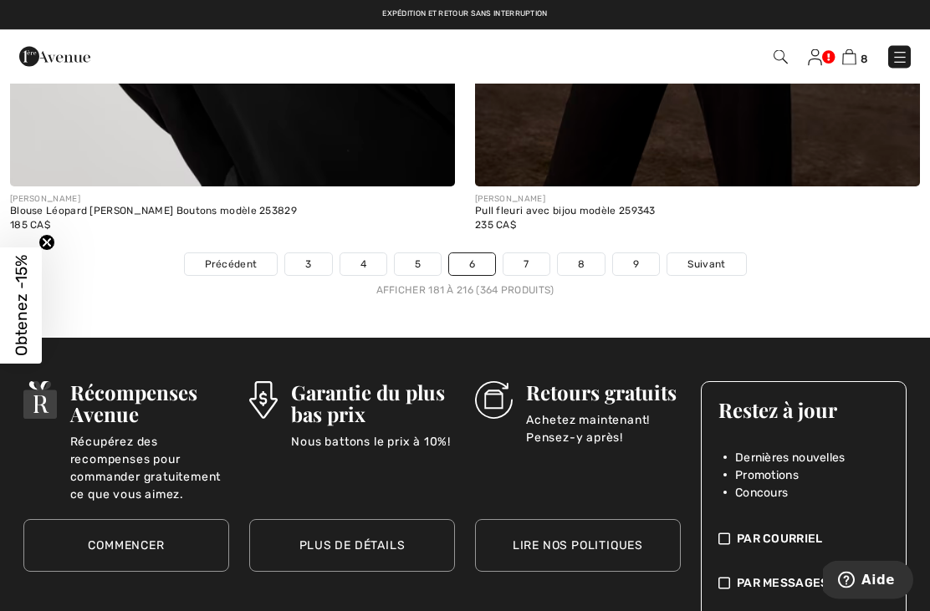
scroll to position [13907, 0]
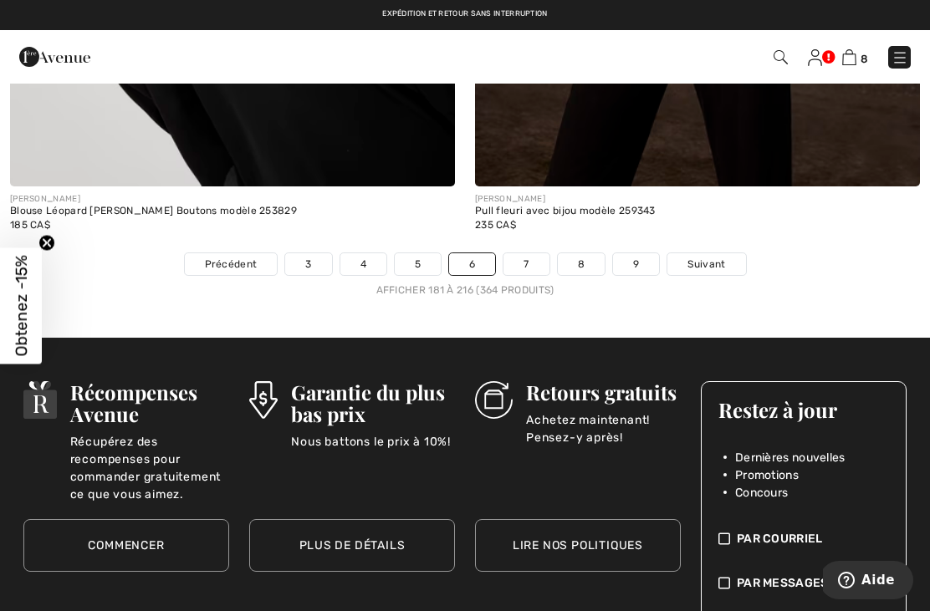
click at [706, 257] on span "Suivant" at bounding box center [706, 264] width 38 height 15
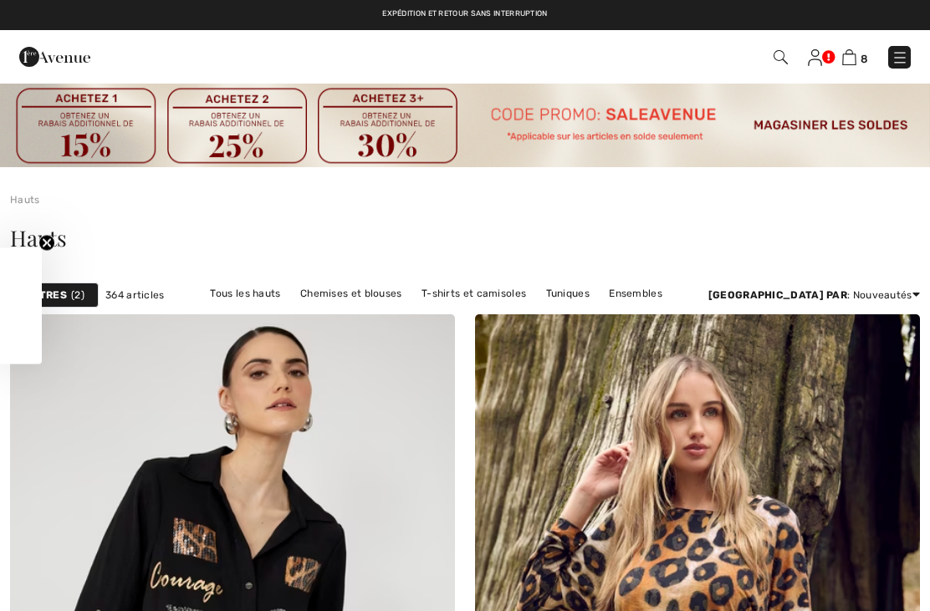
checkbox input "true"
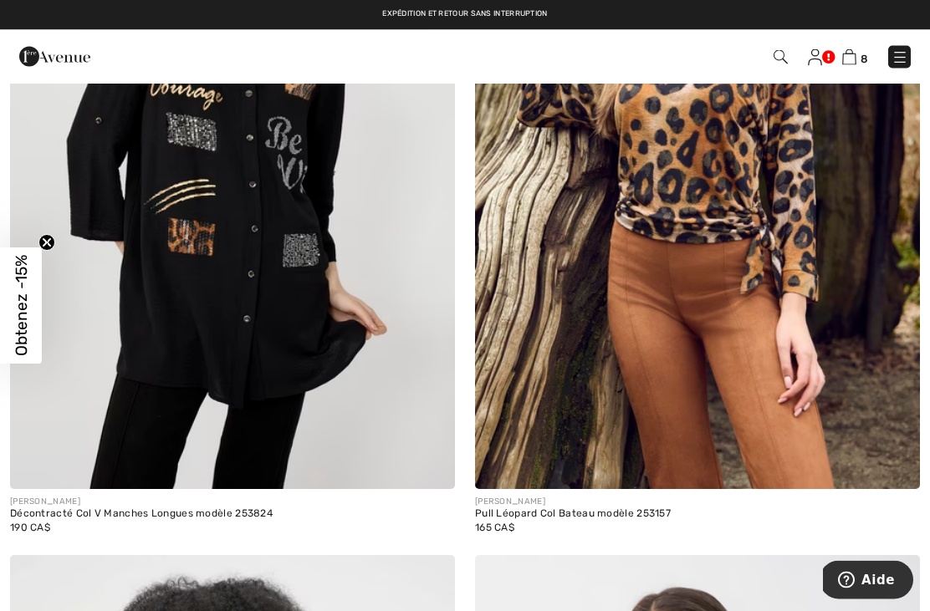
scroll to position [492, 0]
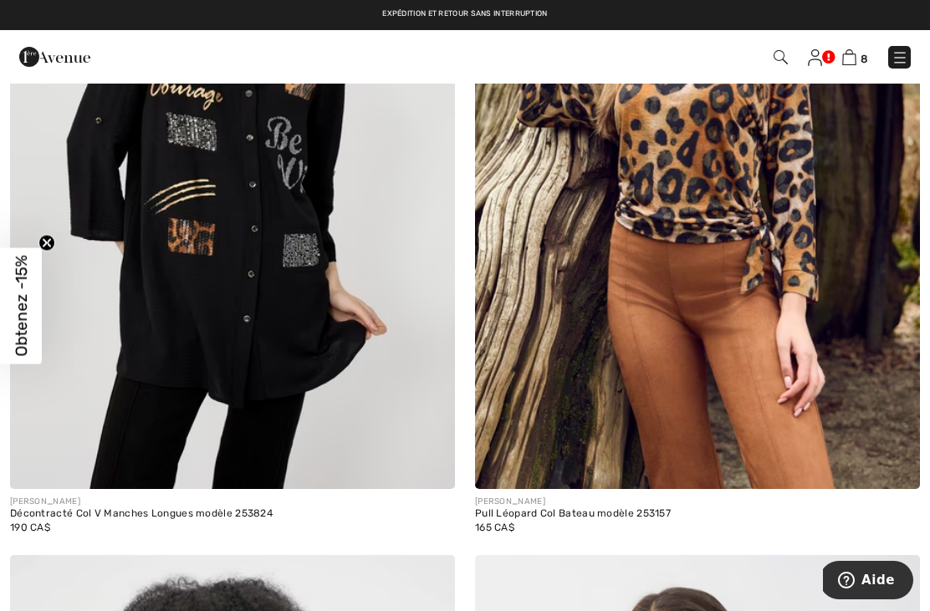
click at [855, 57] on img at bounding box center [849, 57] width 14 height 16
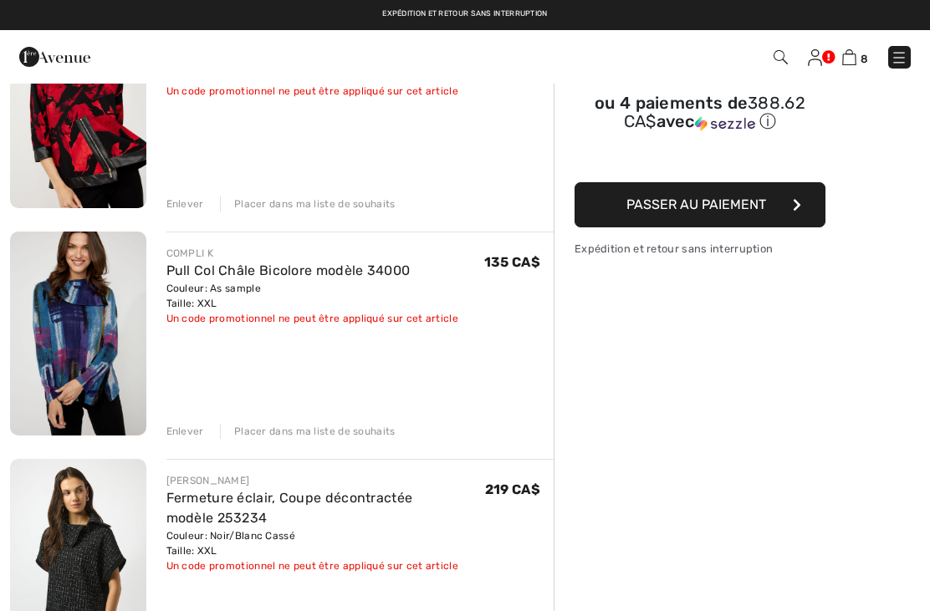
scroll to position [213, 0]
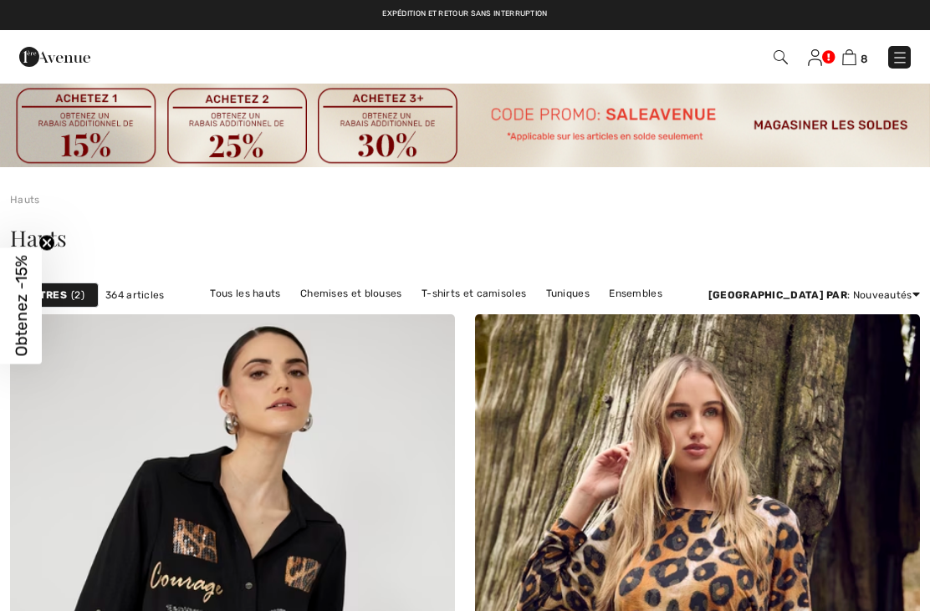
checkbox input "true"
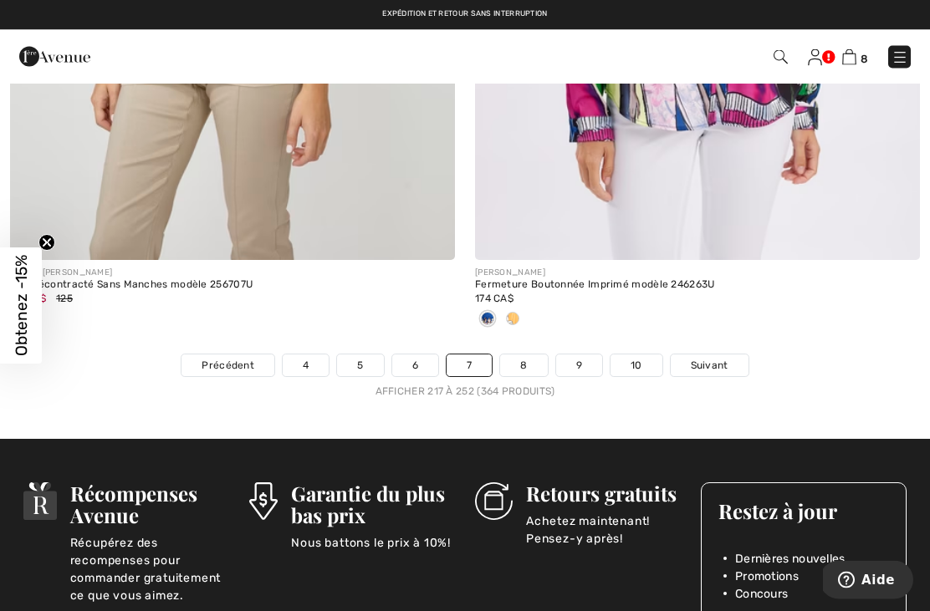
scroll to position [13894, 0]
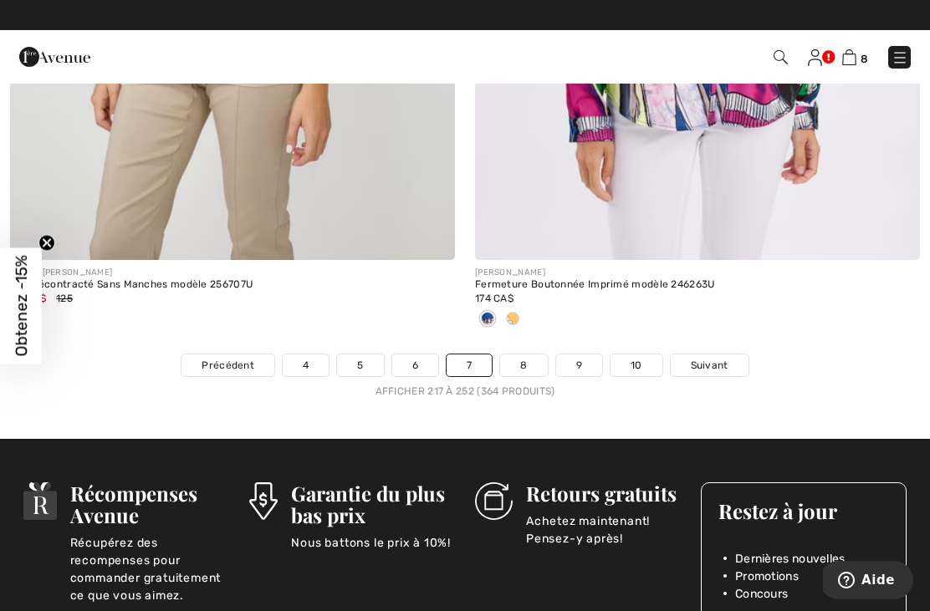
click at [699, 358] on span "Suivant" at bounding box center [710, 365] width 38 height 15
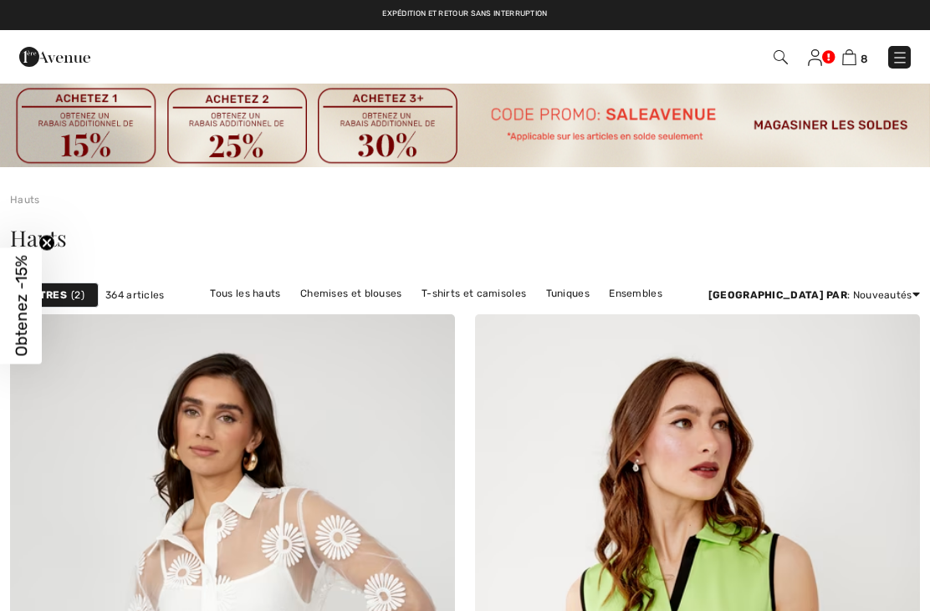
checkbox input "true"
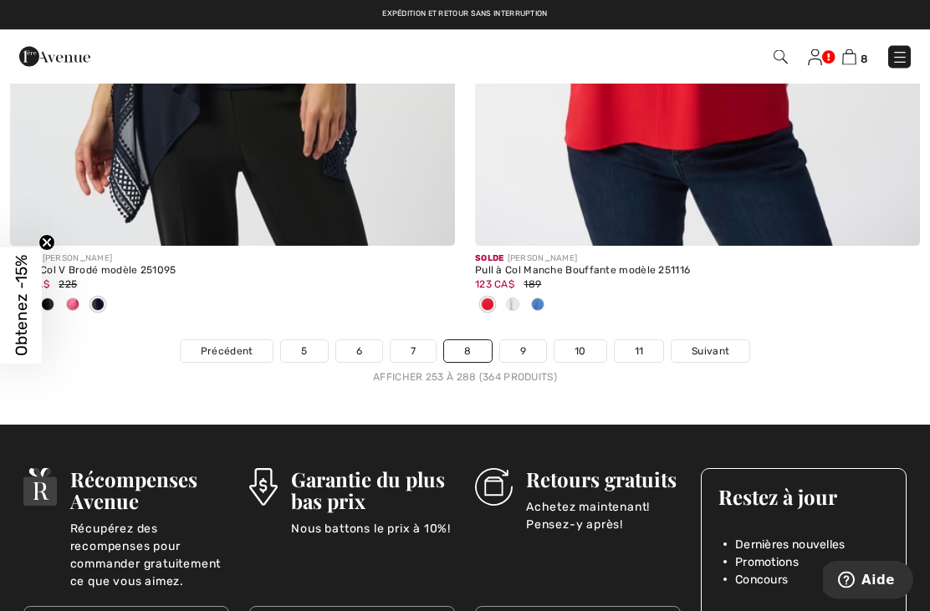
scroll to position [14028, 0]
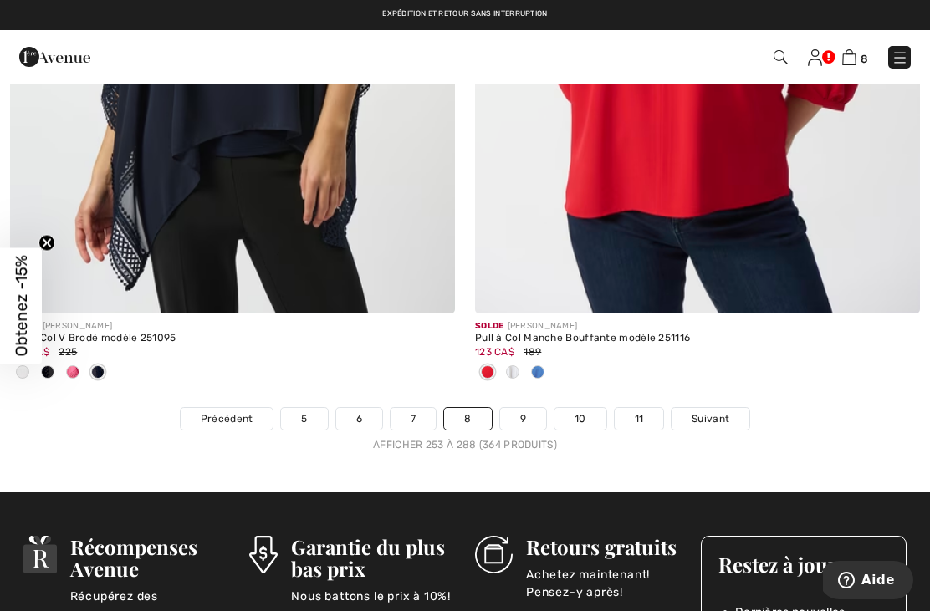
click at [703, 411] on span "Suivant" at bounding box center [710, 418] width 38 height 15
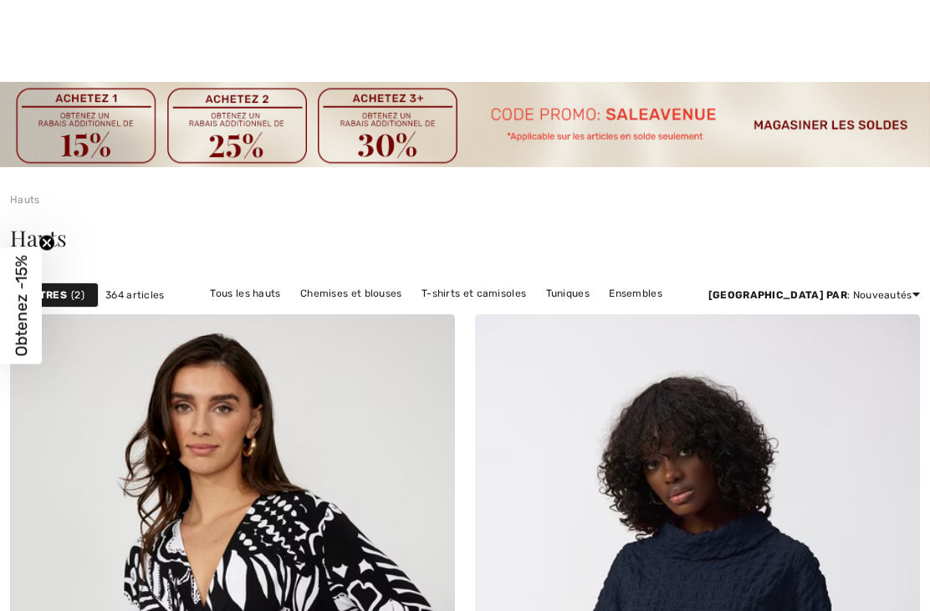
checkbox input "true"
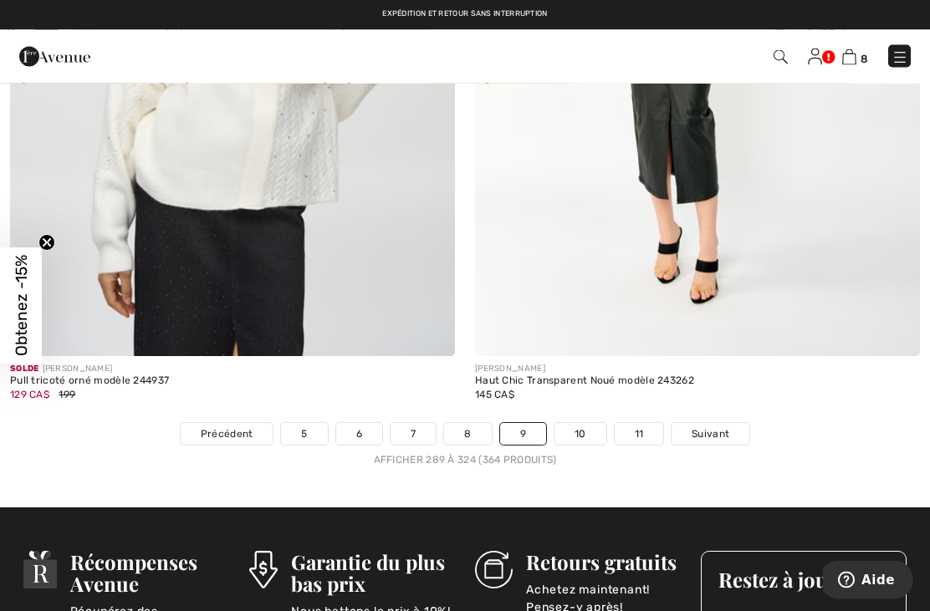
scroll to position [13988, 0]
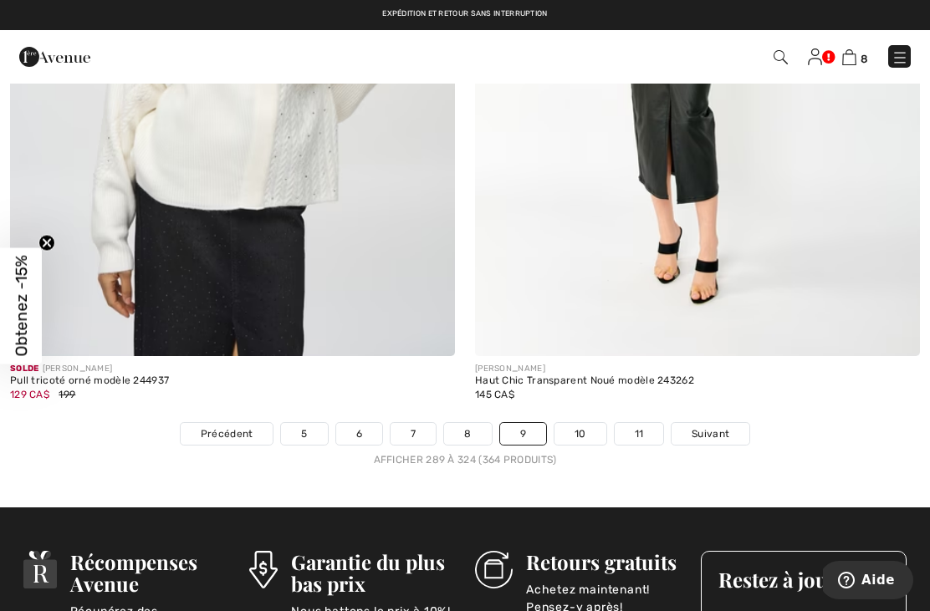
click at [703, 426] on span "Suivant" at bounding box center [710, 433] width 38 height 15
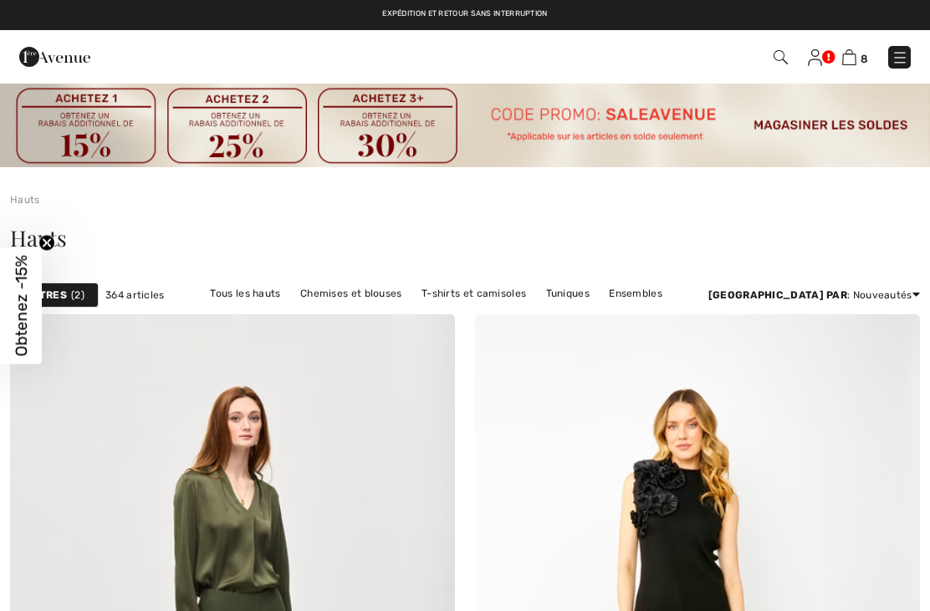
checkbox input "true"
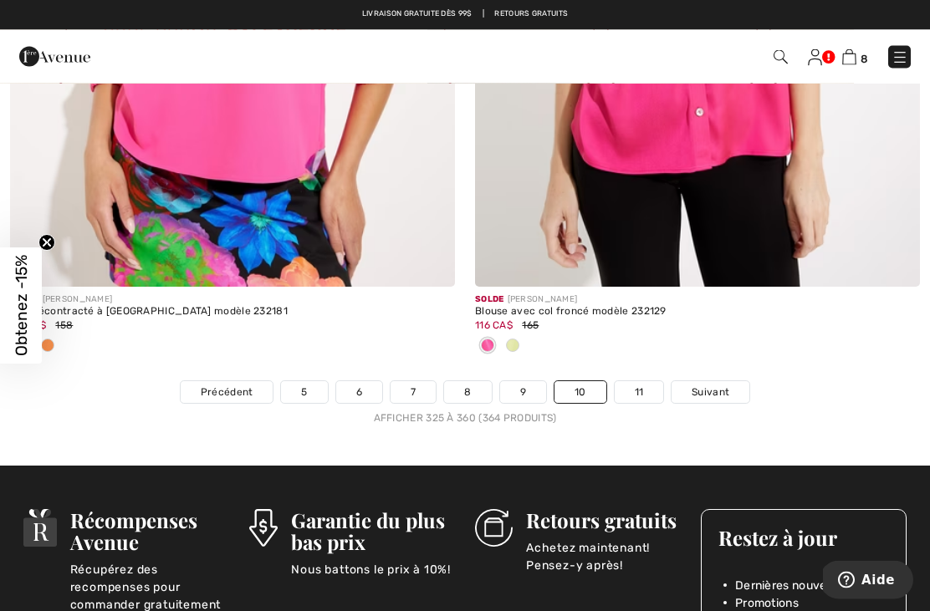
scroll to position [13840, 0]
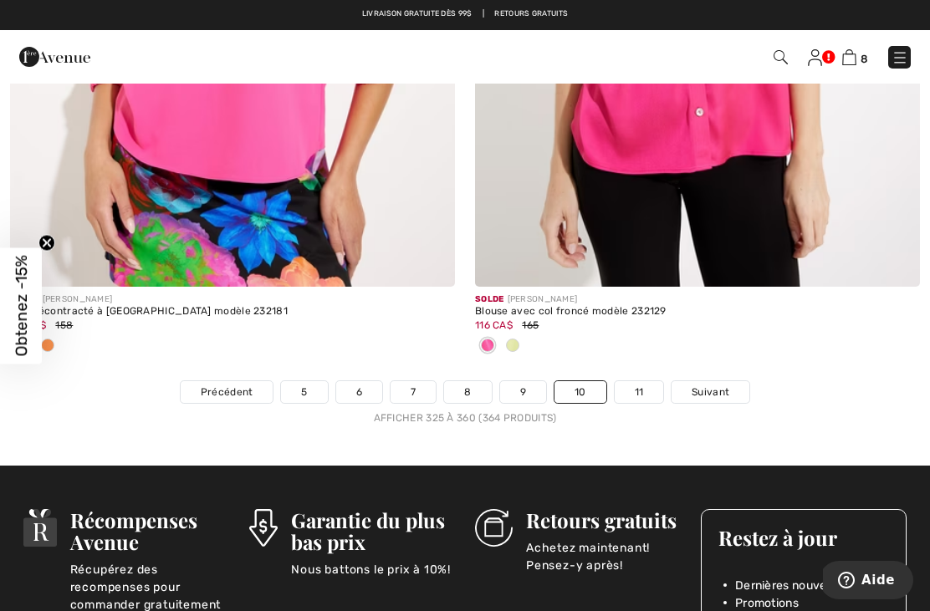
click at [702, 385] on span "Suivant" at bounding box center [710, 392] width 38 height 15
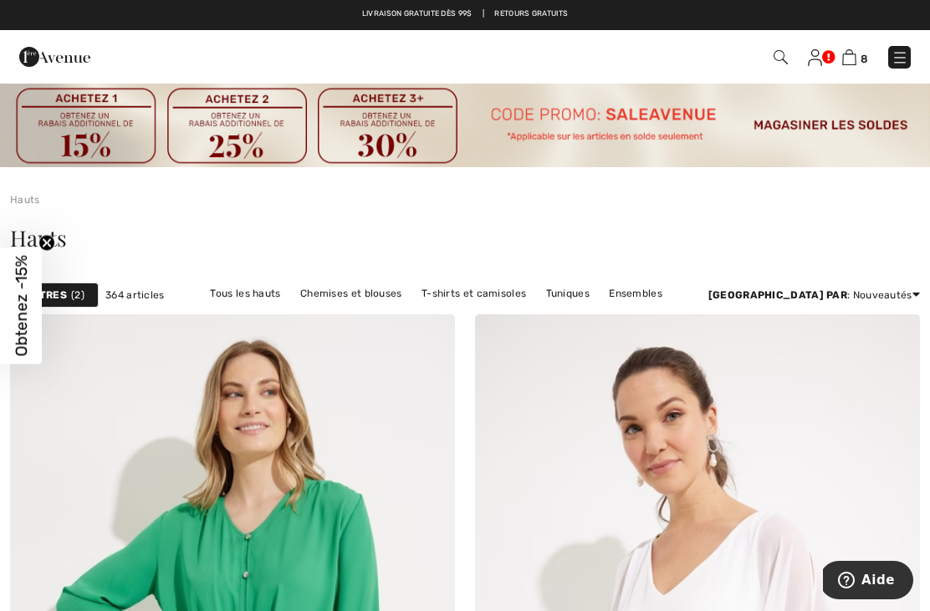
click at [844, 132] on img at bounding box center [465, 124] width 930 height 85
click at [804, 128] on img at bounding box center [465, 124] width 930 height 85
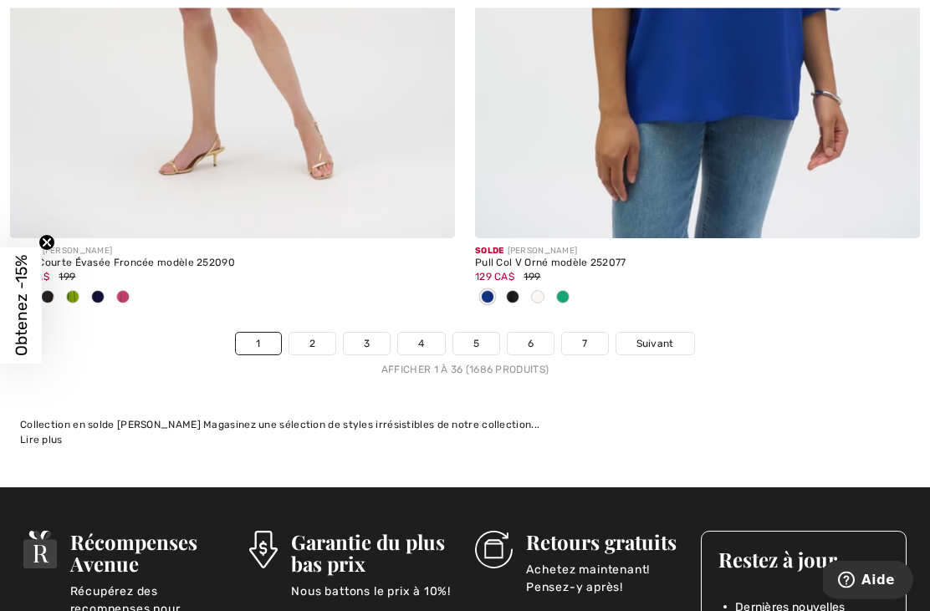
scroll to position [13878, 0]
click at [651, 339] on link "Suivant" at bounding box center [655, 344] width 78 height 22
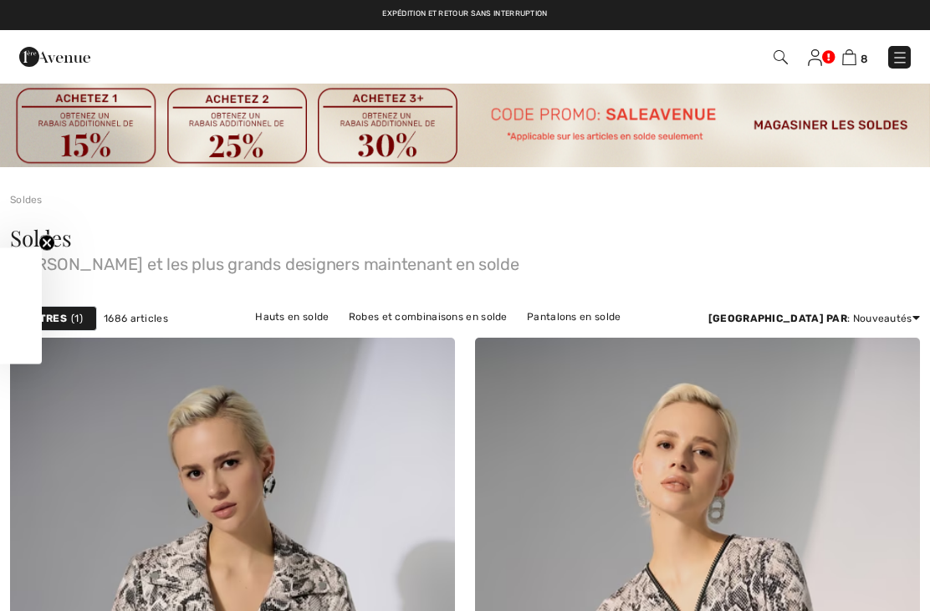
checkbox input "true"
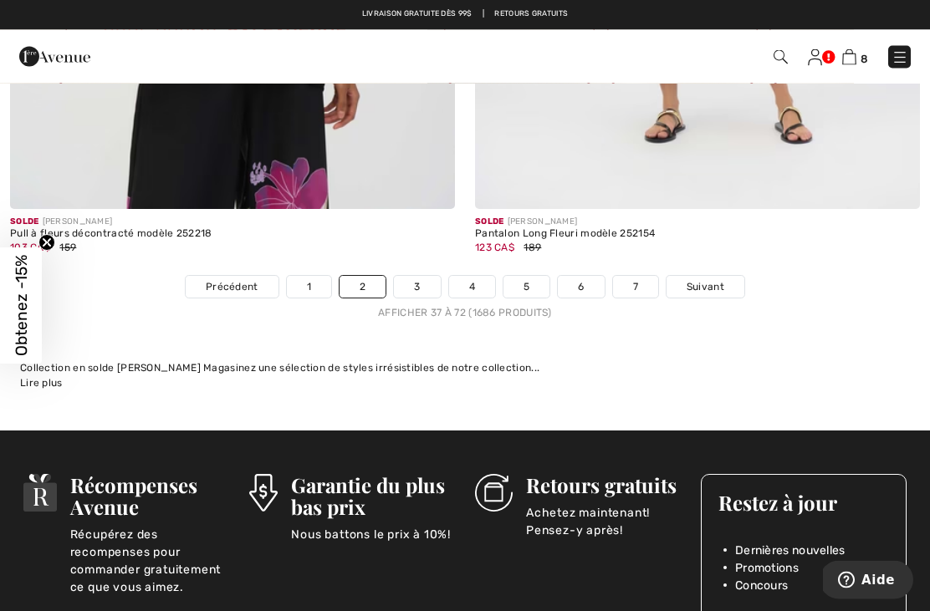
scroll to position [14159, 0]
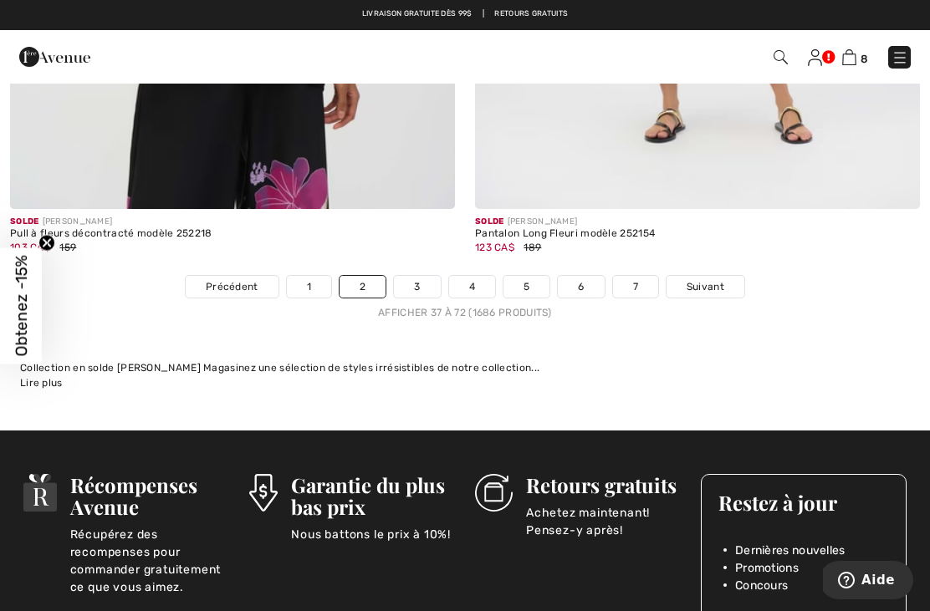
click at [699, 279] on span "Suivant" at bounding box center [705, 286] width 38 height 15
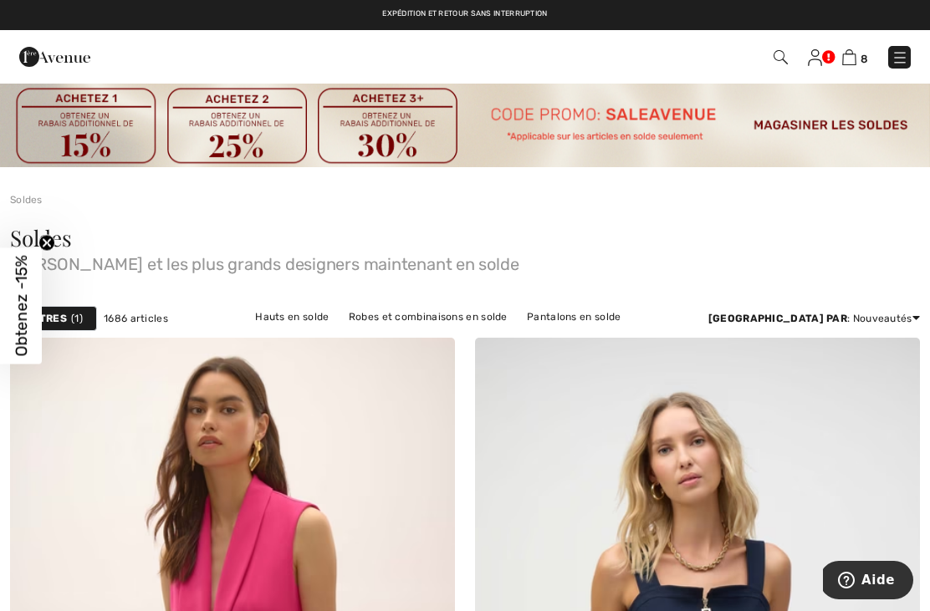
click at [848, 60] on img at bounding box center [849, 57] width 14 height 16
